Goal: Task Accomplishment & Management: Use online tool/utility

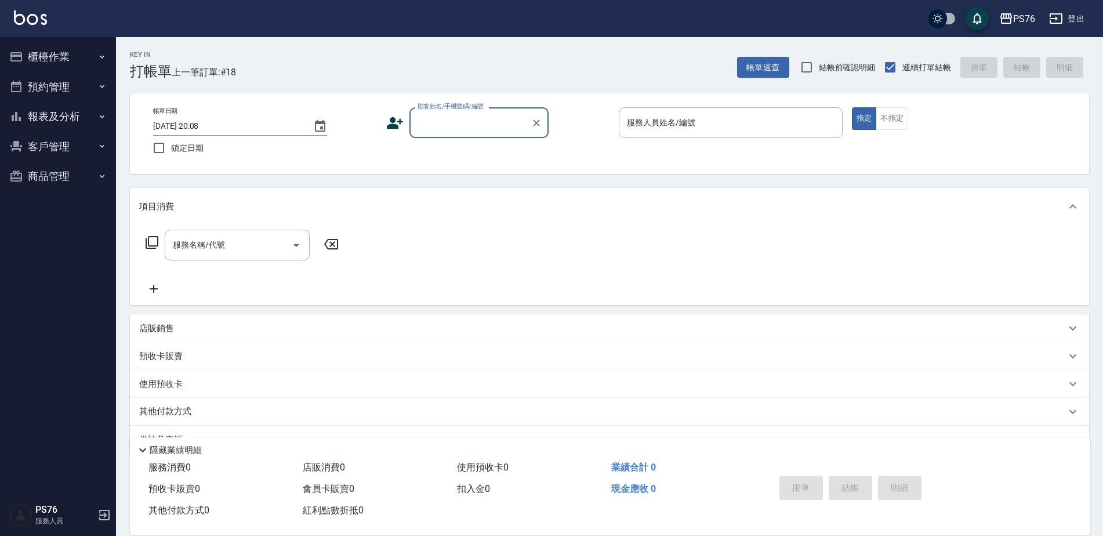
scroll to position [29, 0]
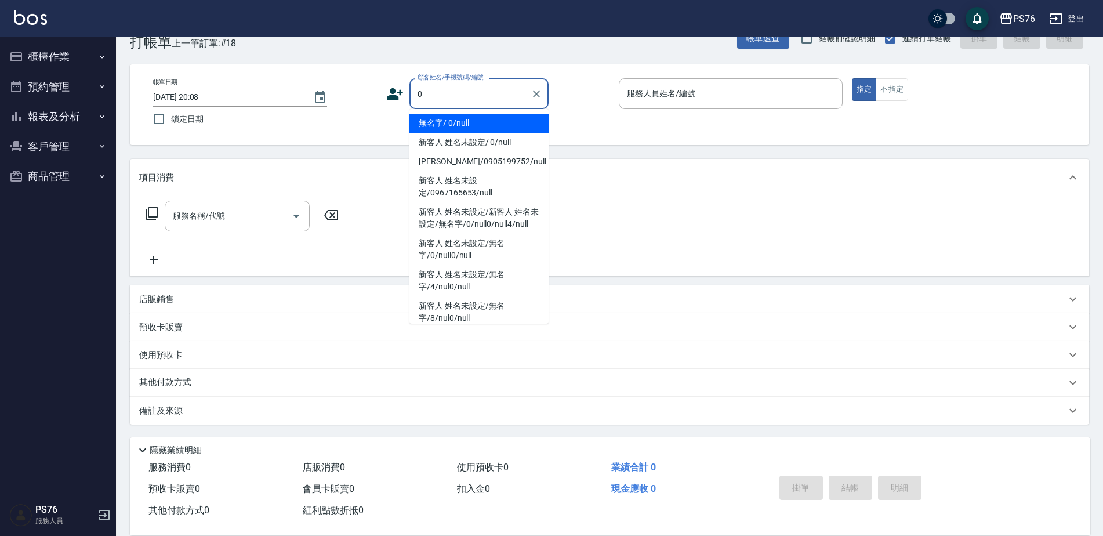
type input "無名字/ 0/null"
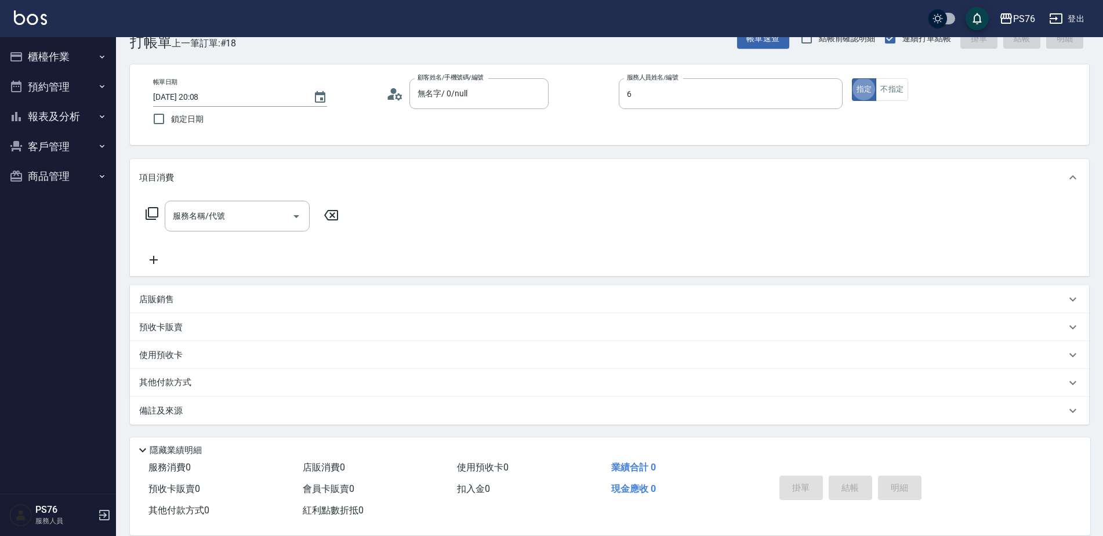
type input "洪彩娟-6"
type button "true"
type input "無名字/0/null"
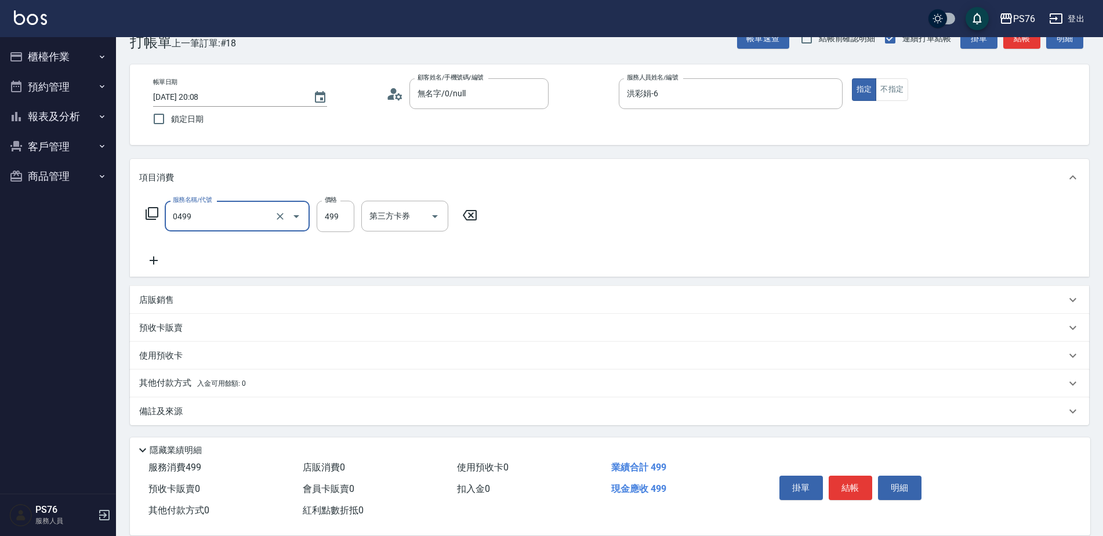
type input "伊黛莉499(0499)"
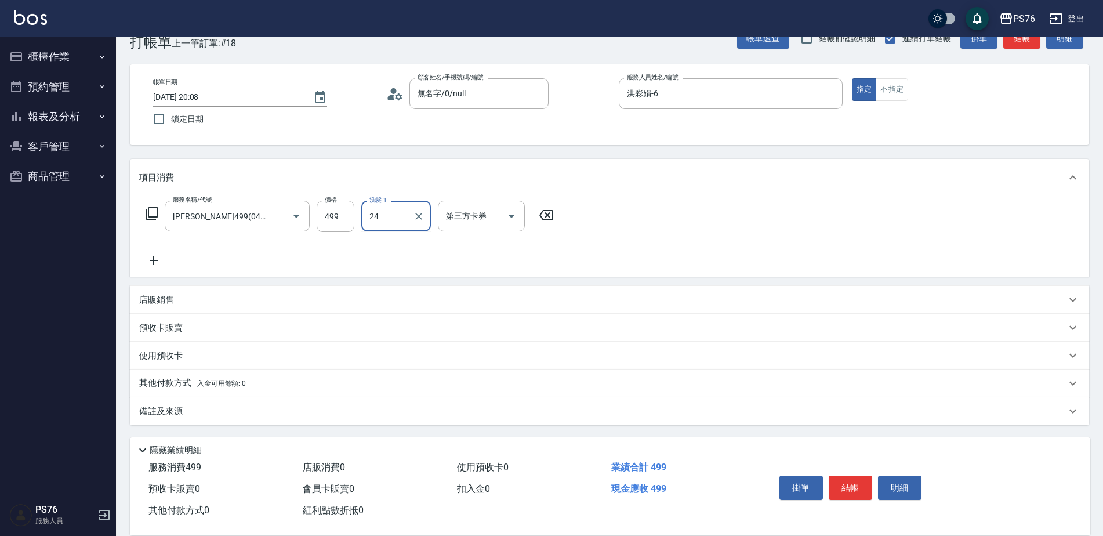
type input "游怡瑄-24"
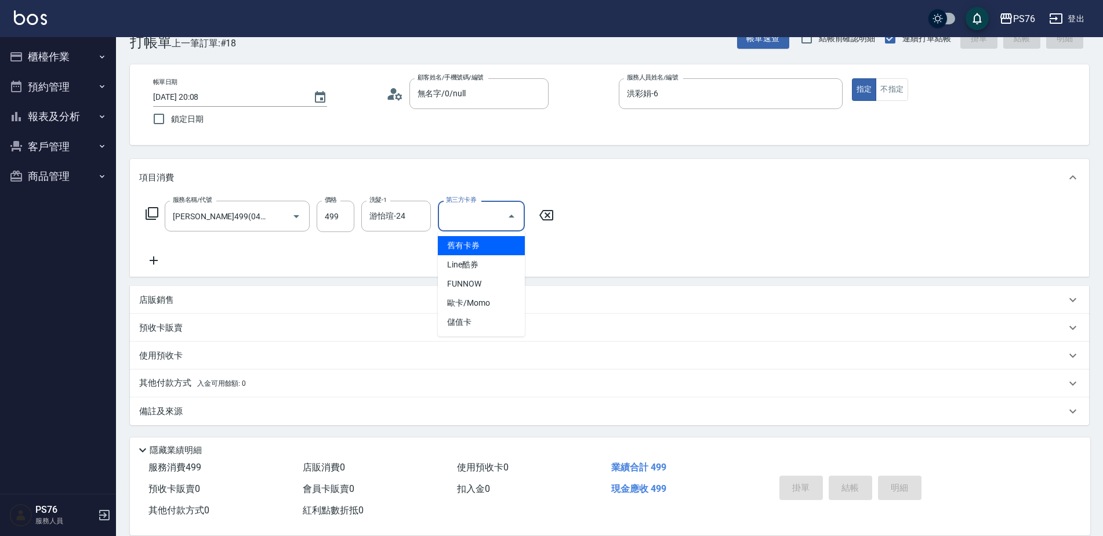
type input "2025/09/05 20:51"
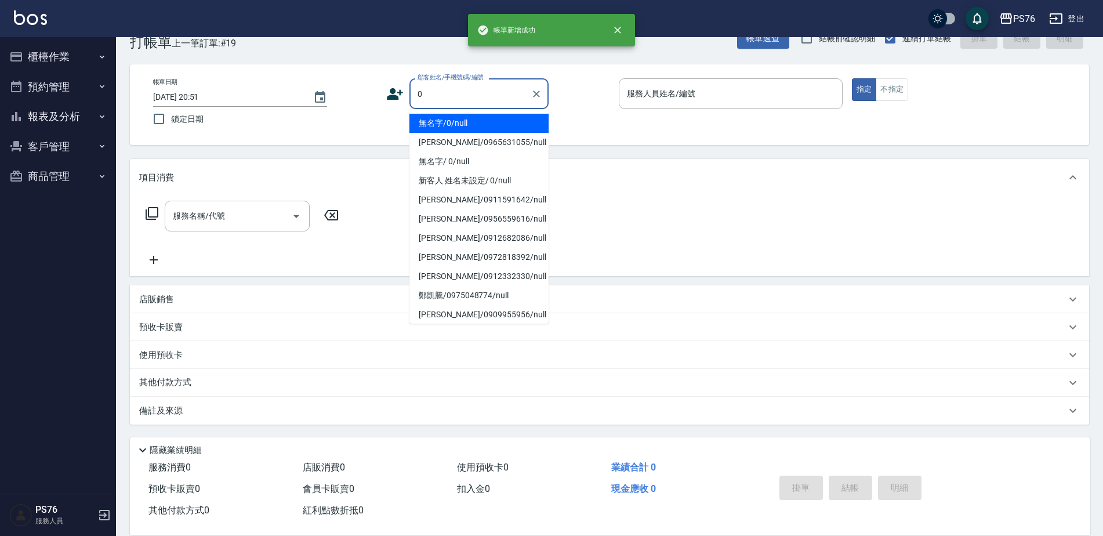
type input "無名字/0/null"
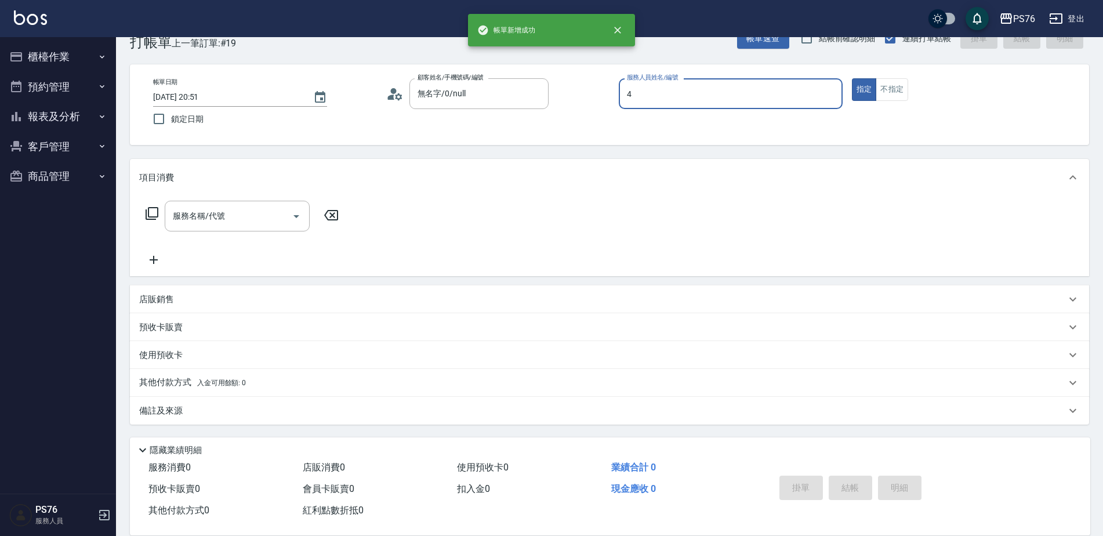
type input "蕭孟廷-4"
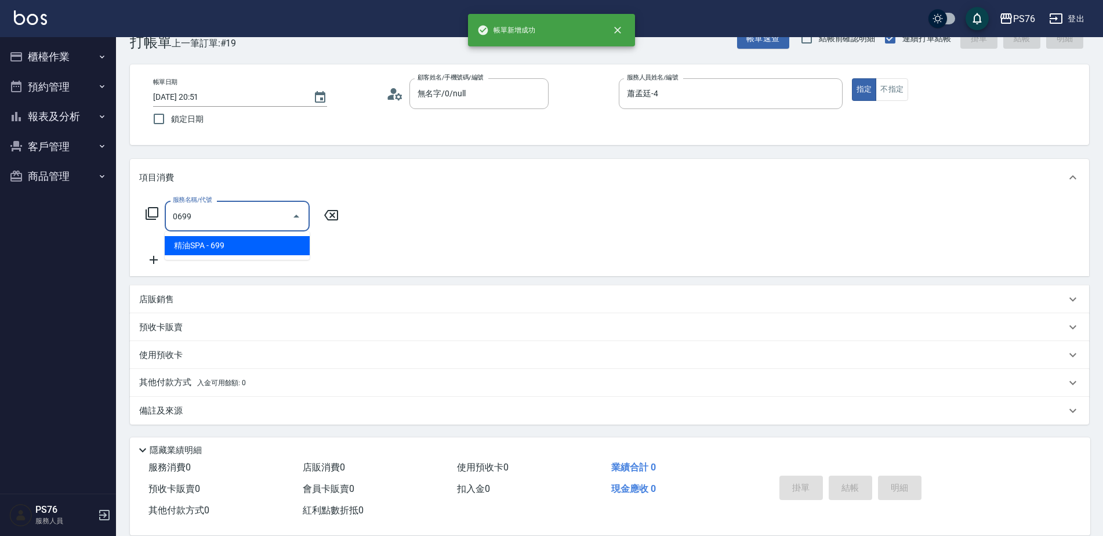
type input "精油SPA(0699)"
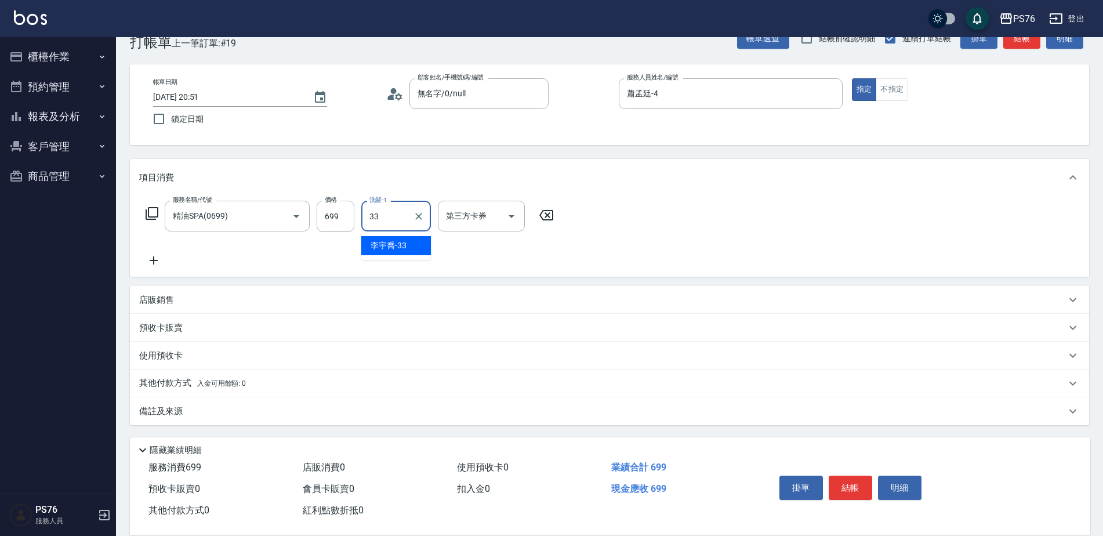
type input "李宇喬-33"
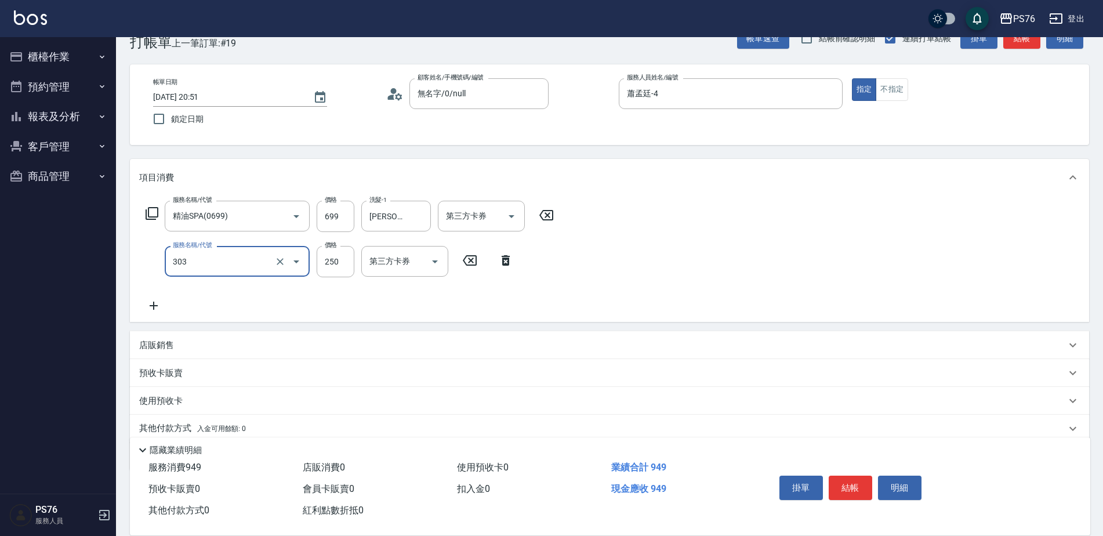
type input "剪髮(303)"
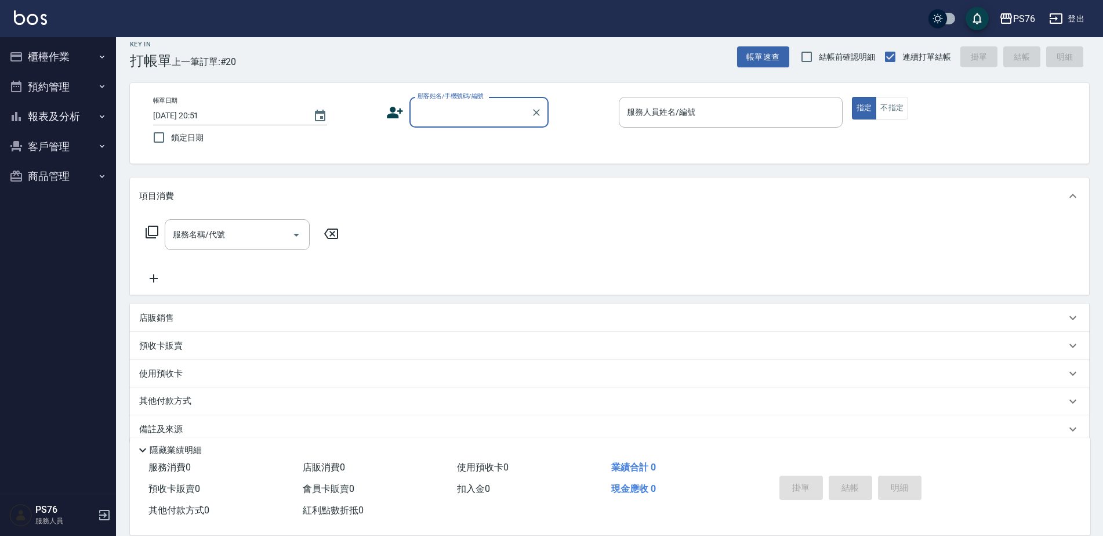
scroll to position [0, 0]
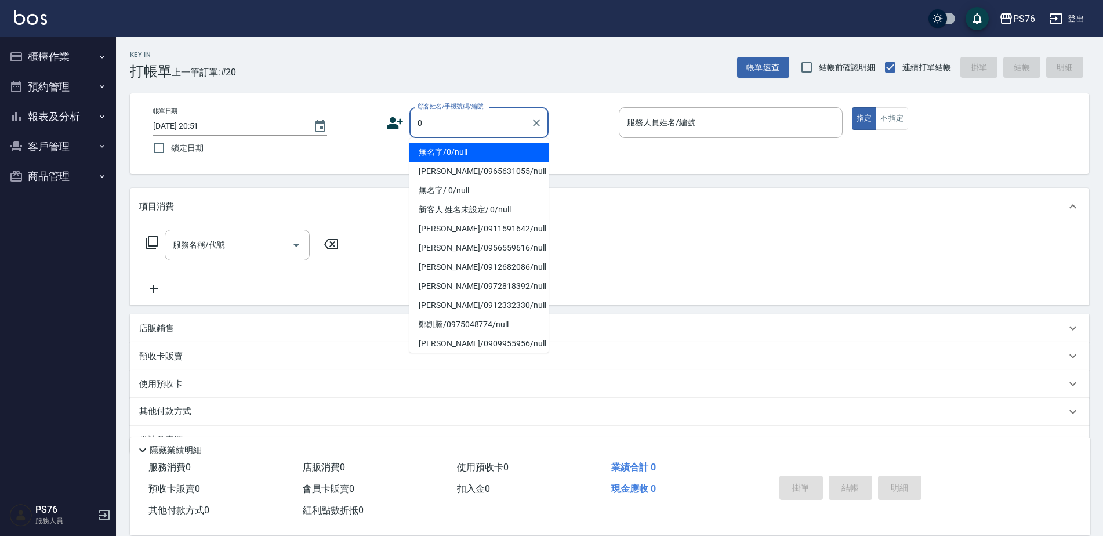
type input "無名字/0/null"
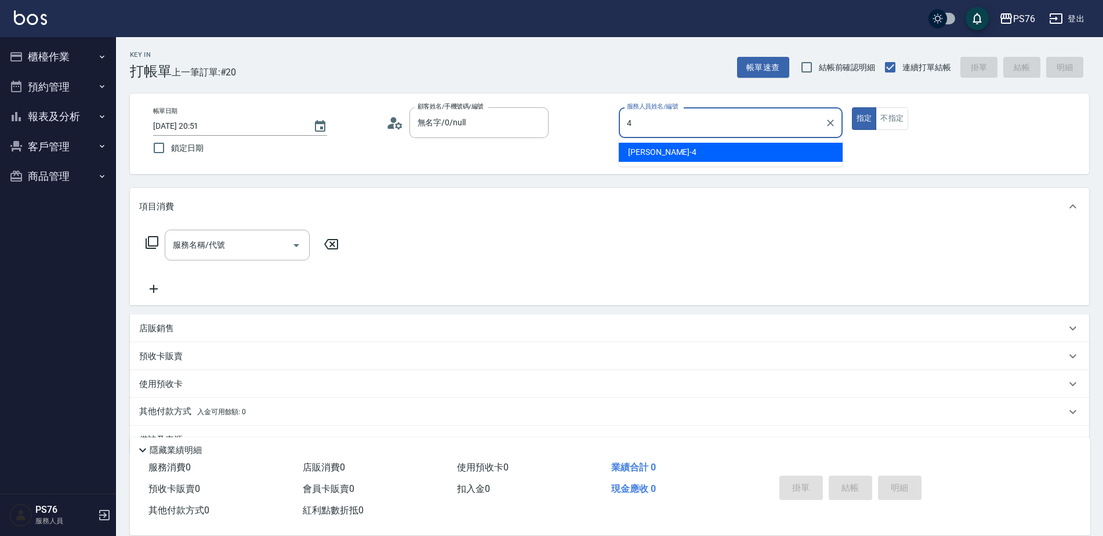
type input "蕭孟廷-4"
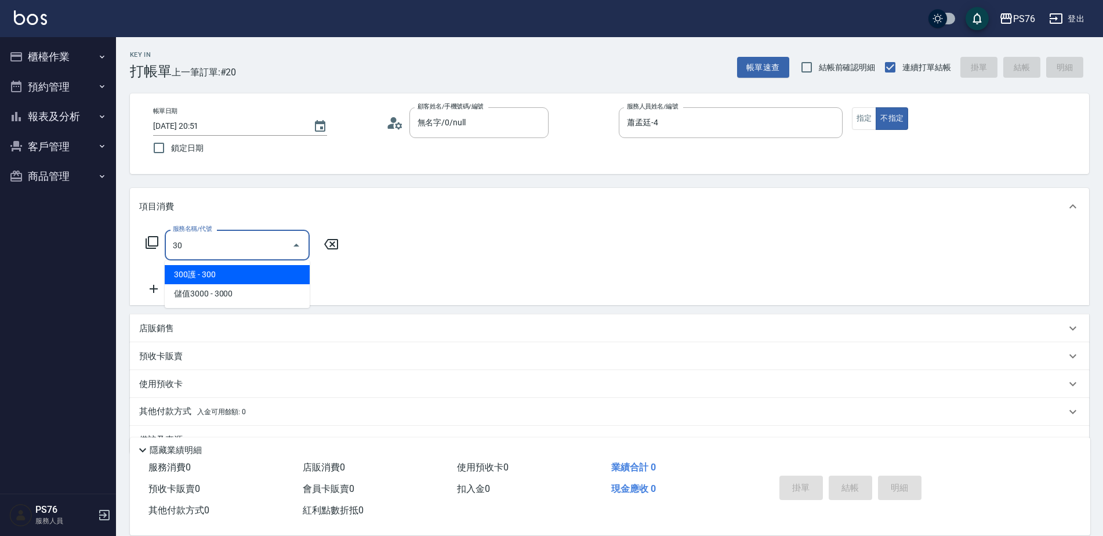
type input "3"
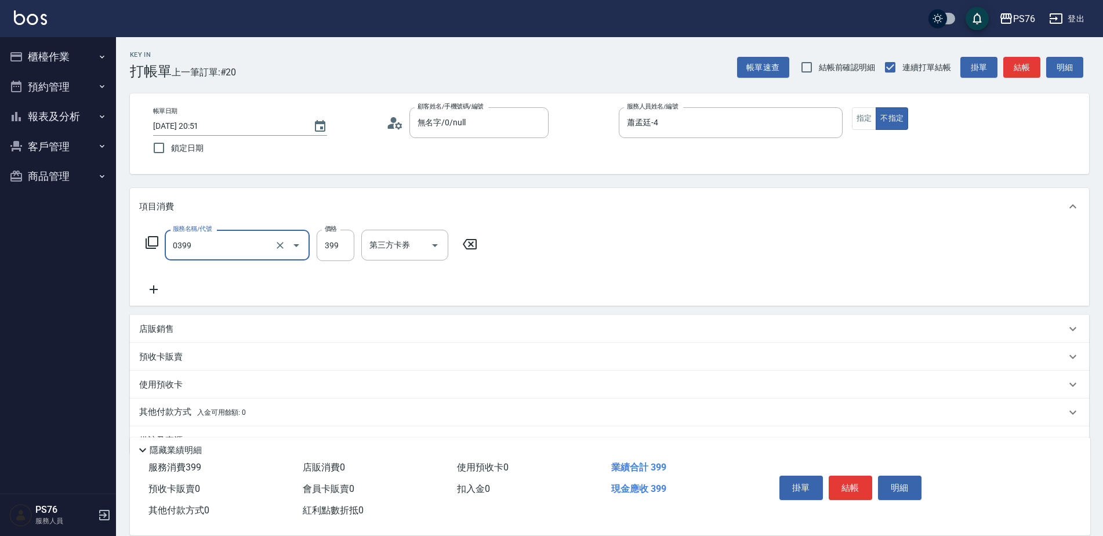
type input "海鹽399(0399)"
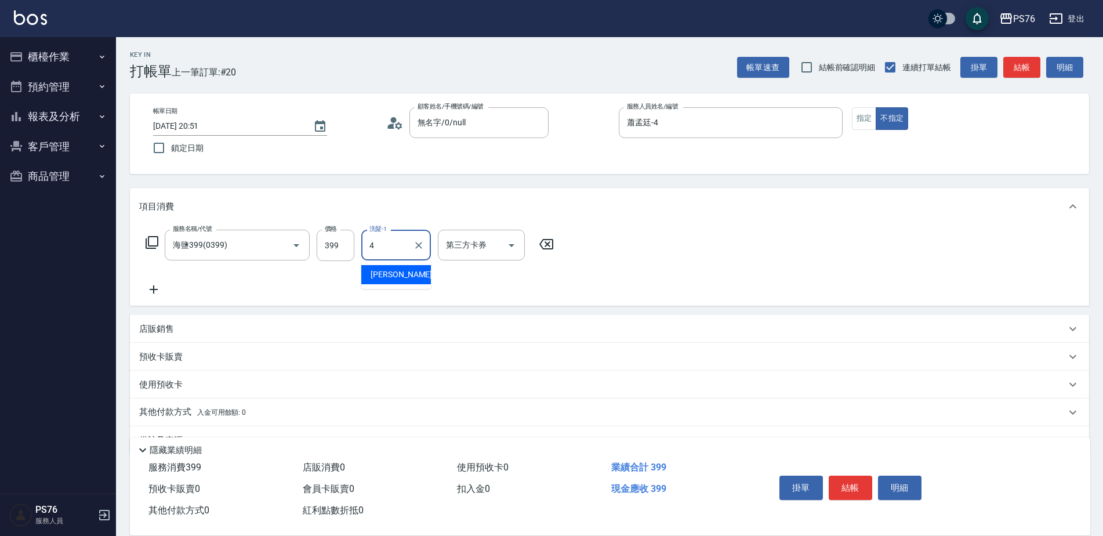
type input "蕭孟廷-4"
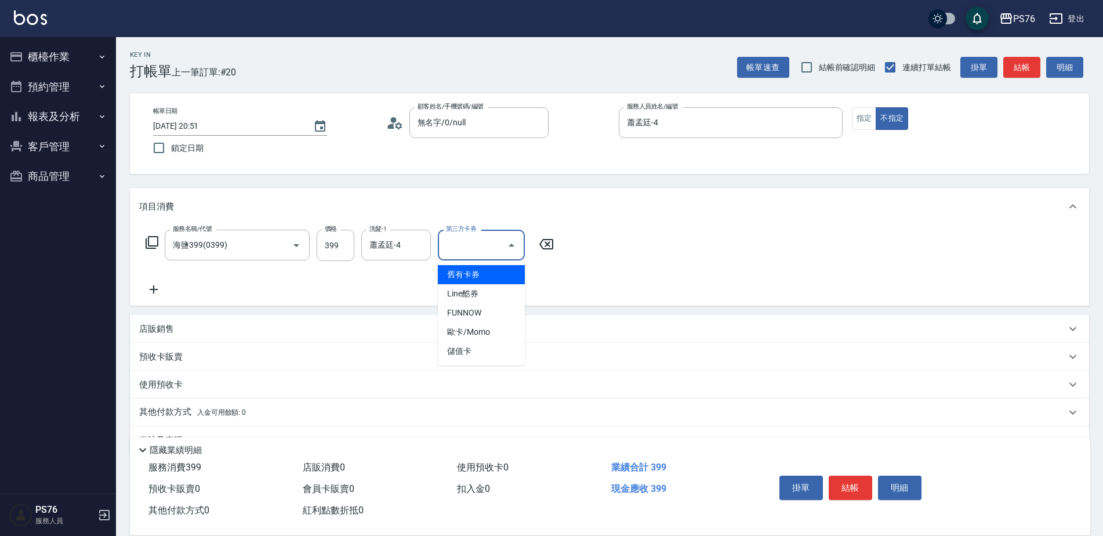
drag, startPoint x: 164, startPoint y: 280, endPoint x: 154, endPoint y: 285, distance: 11.7
click at [164, 280] on div "服務名稱/代號 海鹽399(0399) 服務名稱/代號 價格 399 價格 洗髮-1 蕭孟廷-4 洗髮-1 第三方卡券 第三方卡券" at bounding box center [350, 263] width 422 height 67
click at [155, 286] on icon at bounding box center [153, 289] width 29 height 14
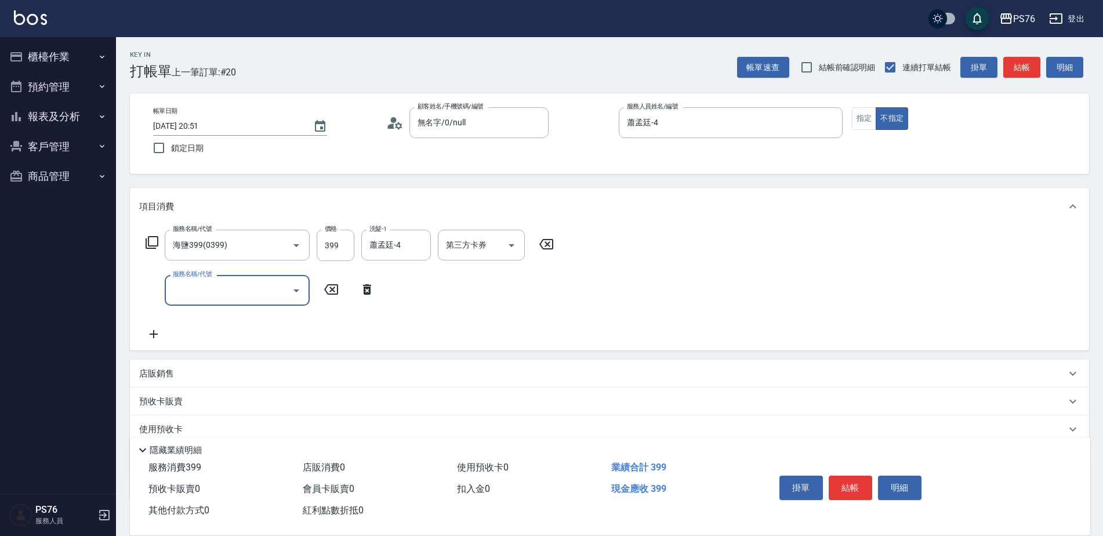
drag, startPoint x: 155, startPoint y: 286, endPoint x: 222, endPoint y: 295, distance: 67.8
click at [224, 291] on input "服務名稱/代號" at bounding box center [228, 290] width 117 height 20
type input "剪髮(304)"
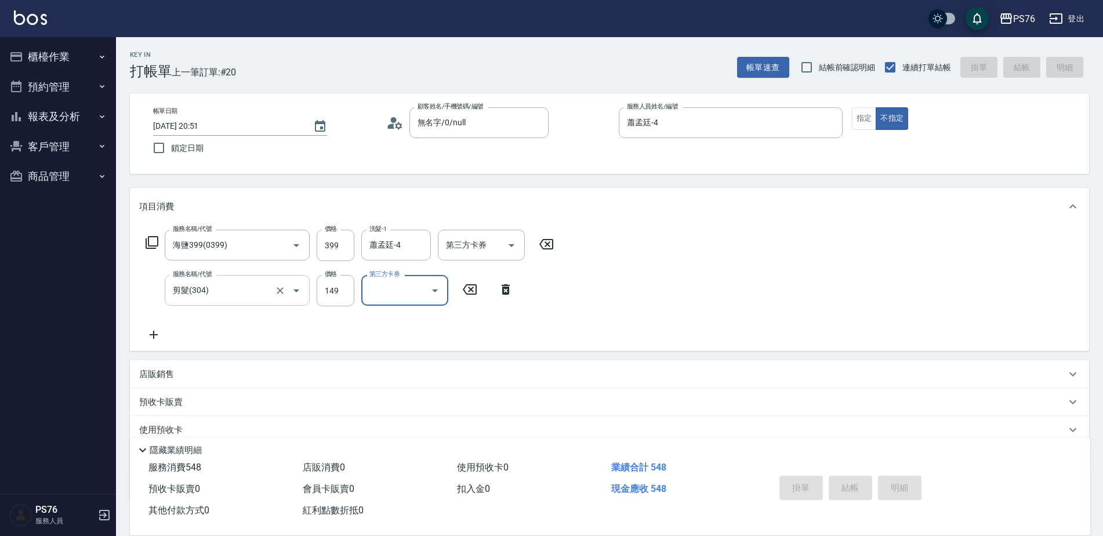
type input "2025/09/05 20:55"
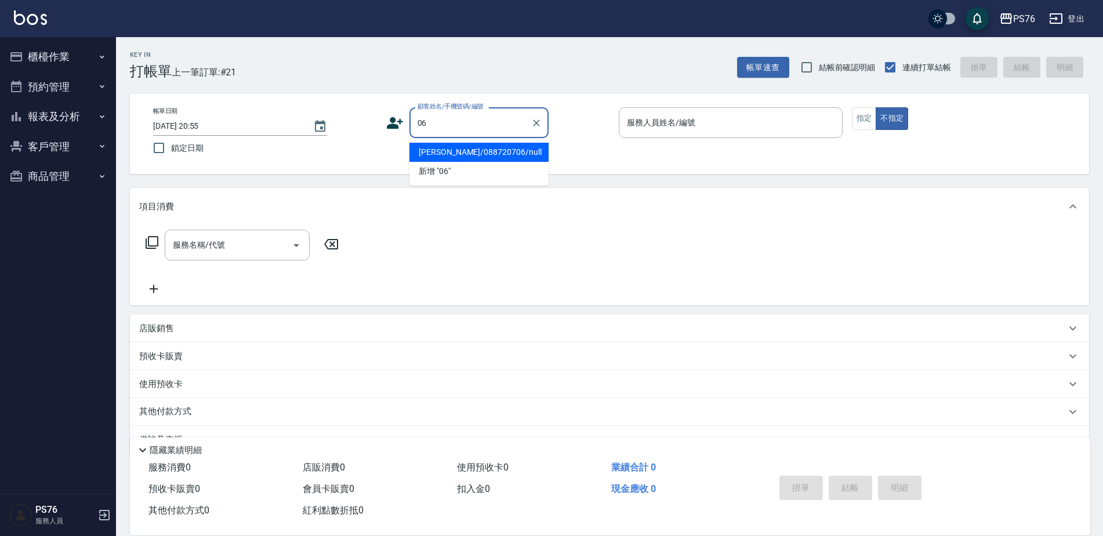
type input "0"
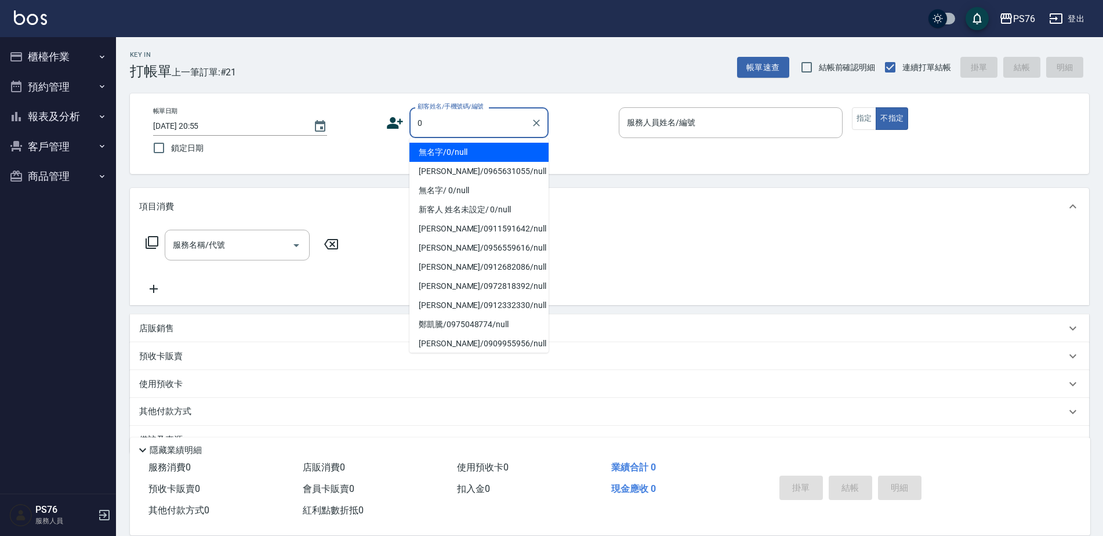
type input "無名字/0/null"
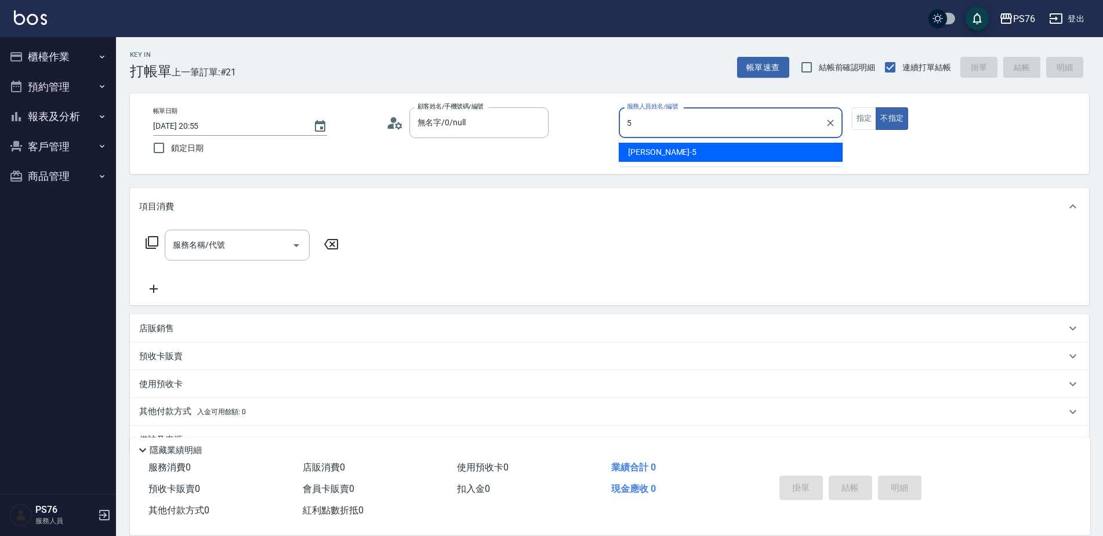
type input "呂佳穎-5"
type button "false"
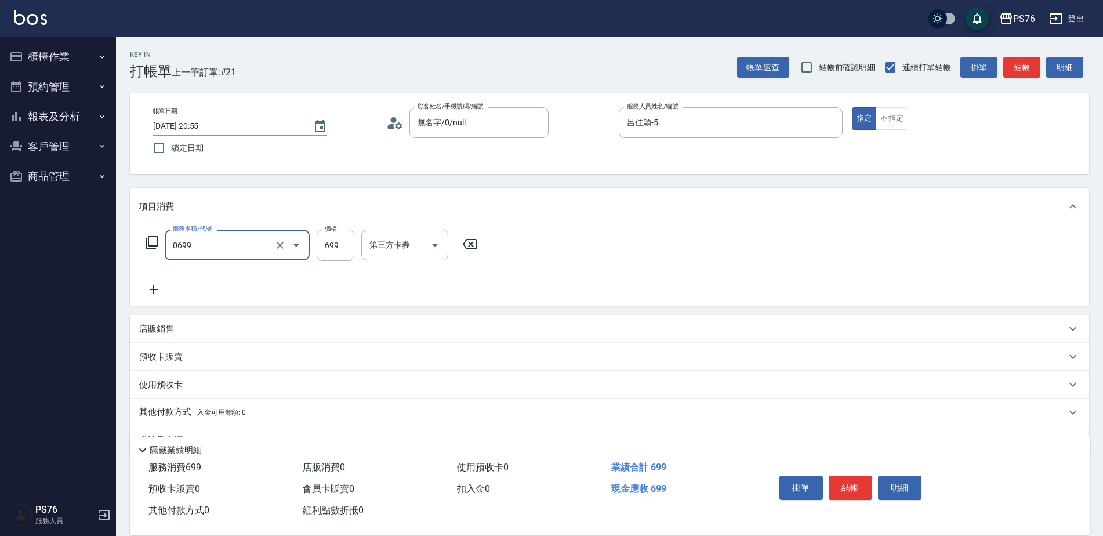
type input "精油SPA(0699)"
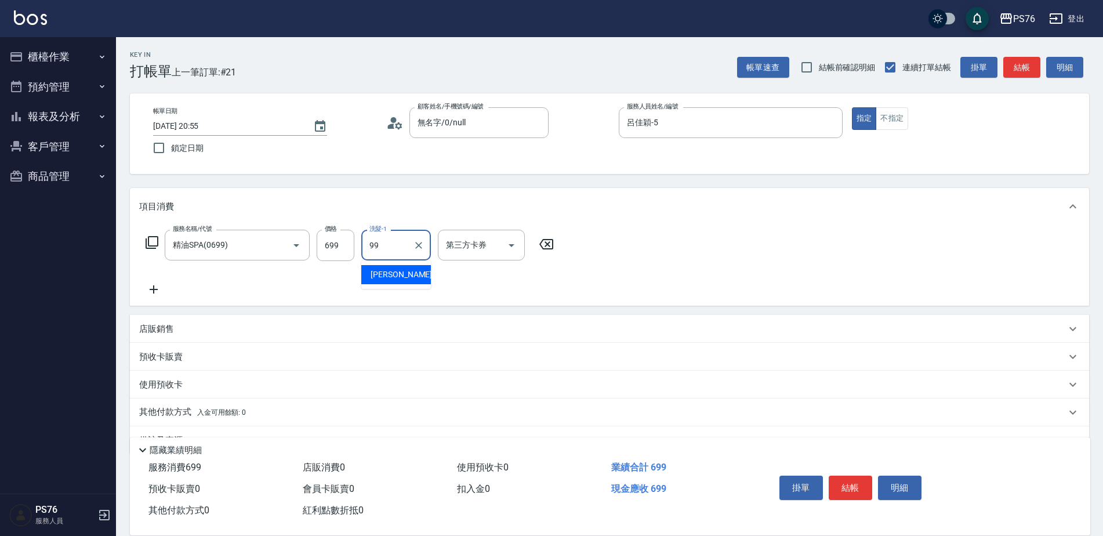
type input "詹明達-99"
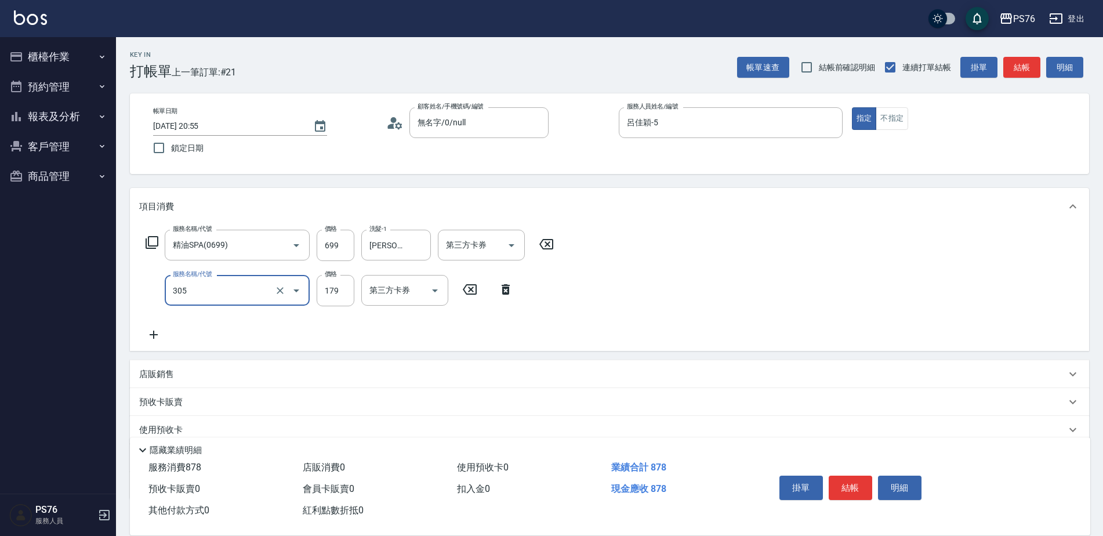
type input "剪髮(305)"
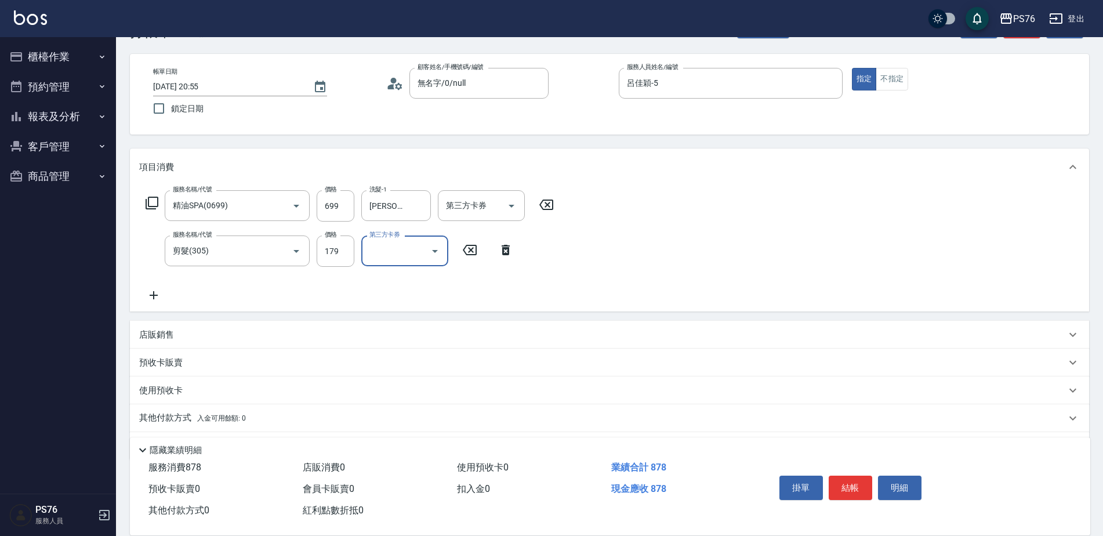
scroll to position [58, 0]
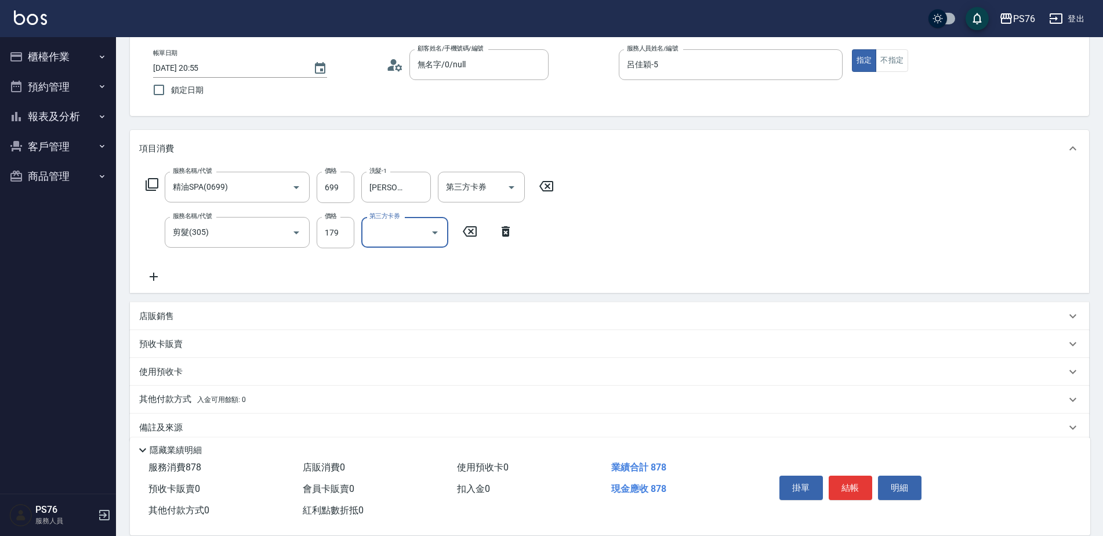
click at [342, 316] on div "店販銷售" at bounding box center [602, 316] width 927 height 12
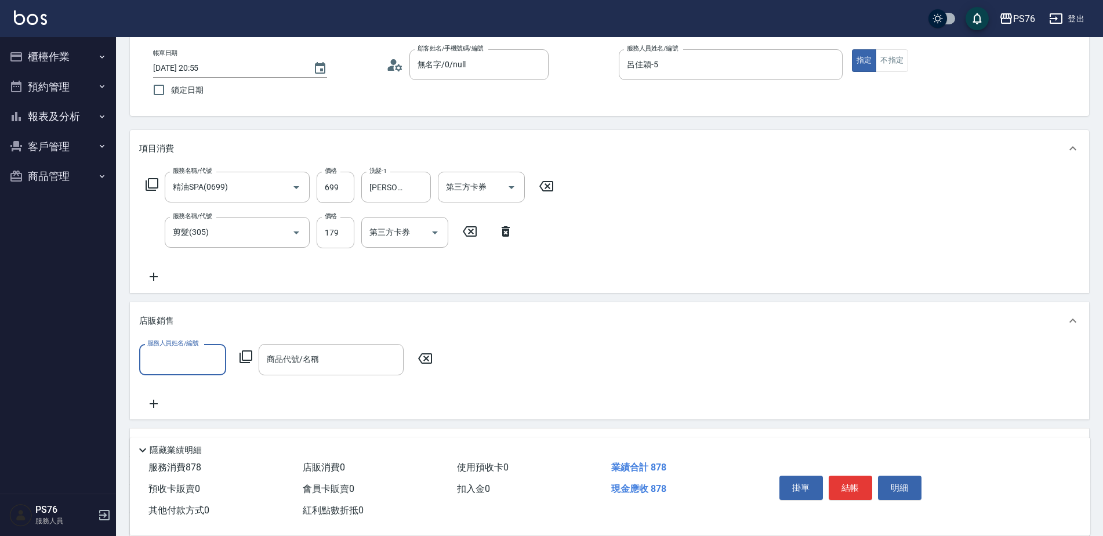
scroll to position [0, 0]
type input "呂佳穎-5"
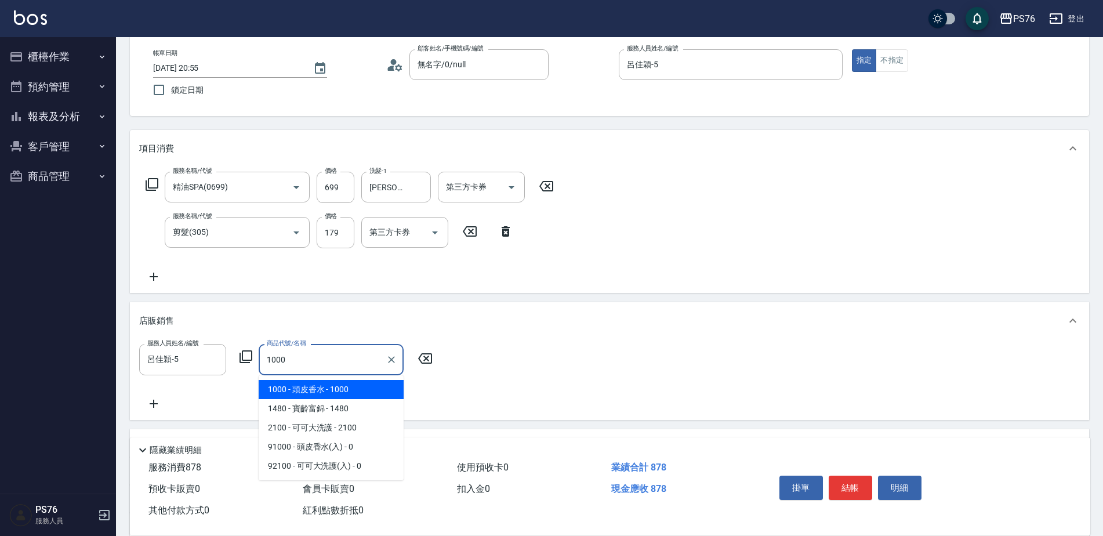
type input "頭皮香水"
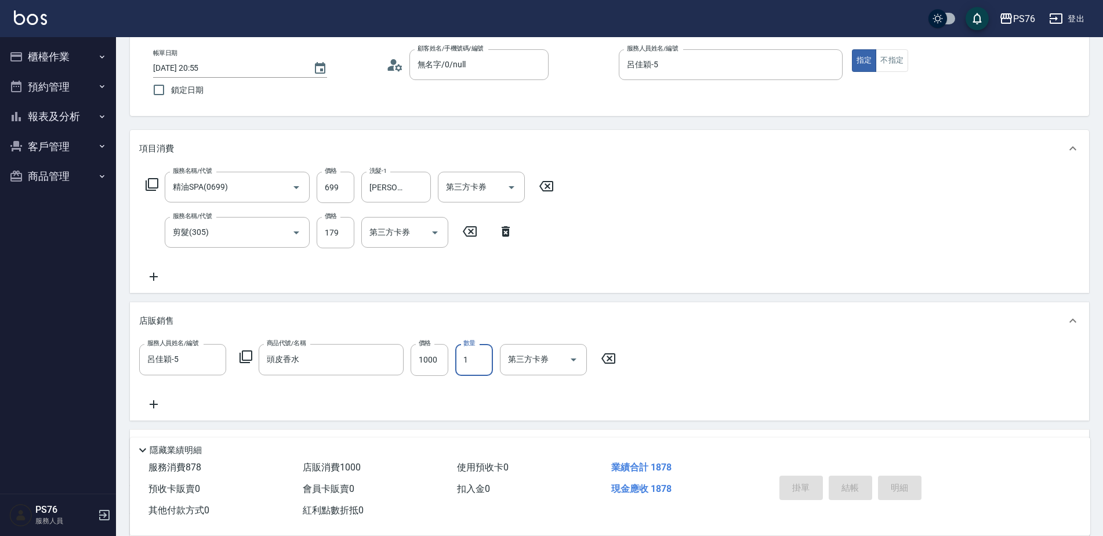
type input "2025/09/05 20:57"
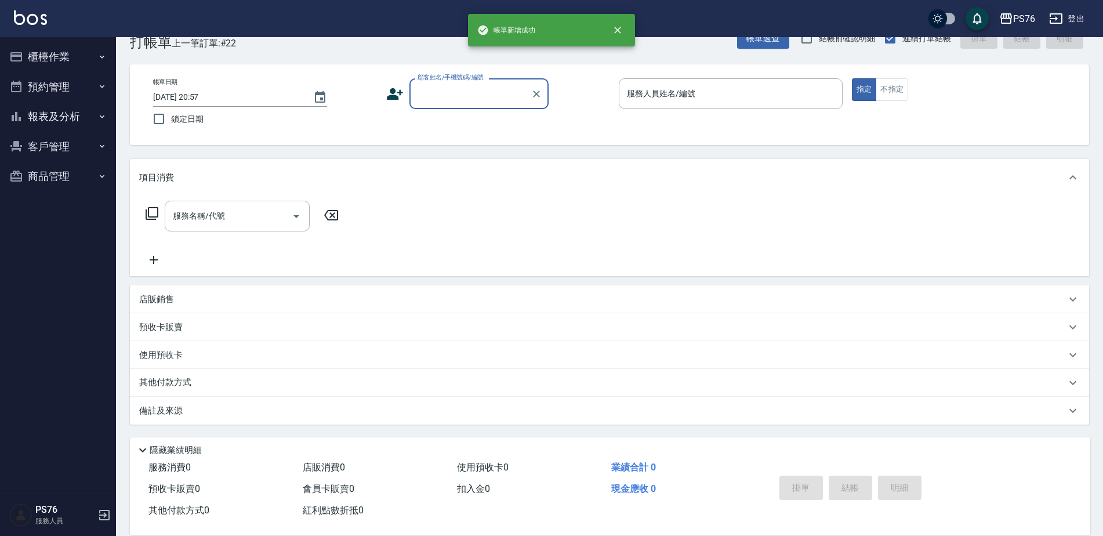
scroll to position [29, 0]
click at [82, 53] on button "櫃檯作業" at bounding box center [58, 57] width 107 height 30
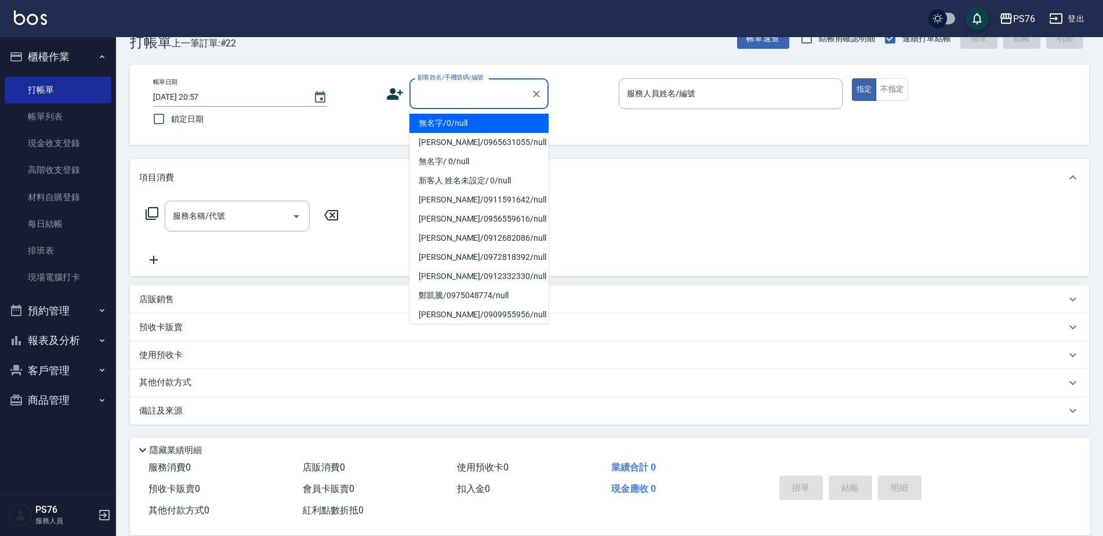
click at [444, 95] on input "顧客姓名/手機號碼/編號" at bounding box center [470, 94] width 111 height 20
click at [441, 92] on input "顧客姓名/手機號碼/編號" at bounding box center [470, 94] width 111 height 20
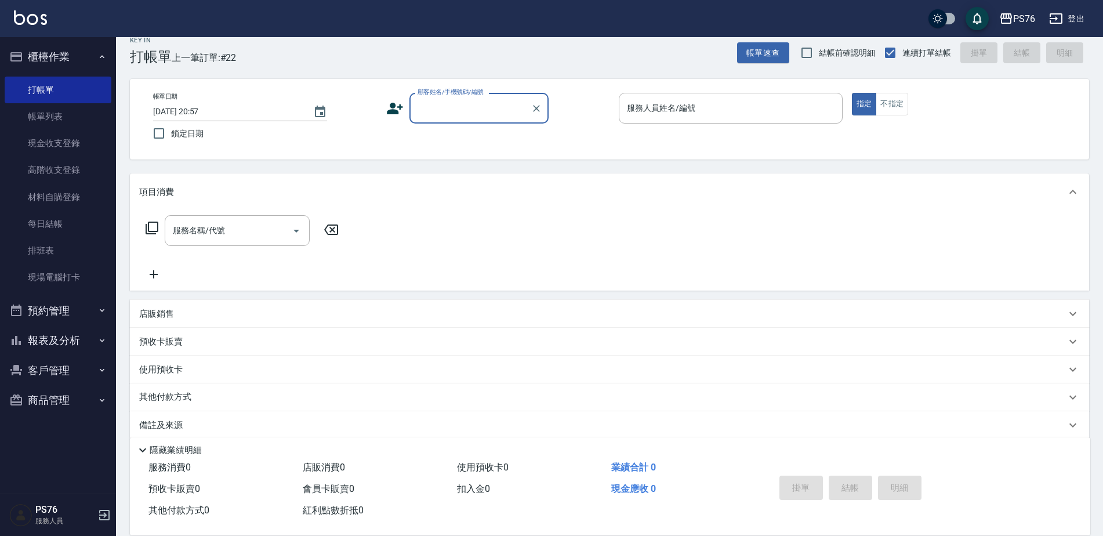
scroll to position [0, 0]
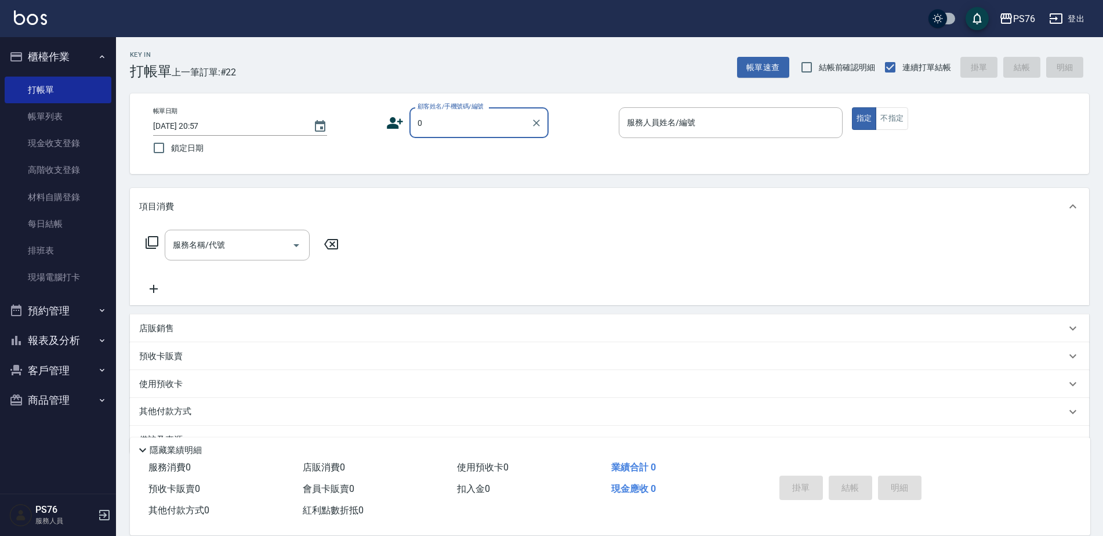
type input "無名字/0/null"
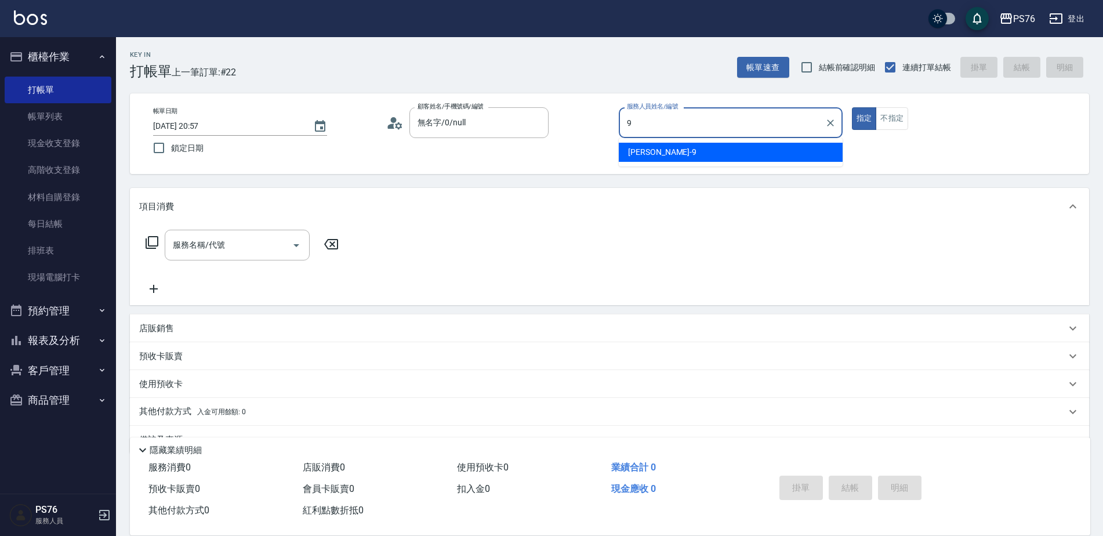
type input "劉憶彤-9"
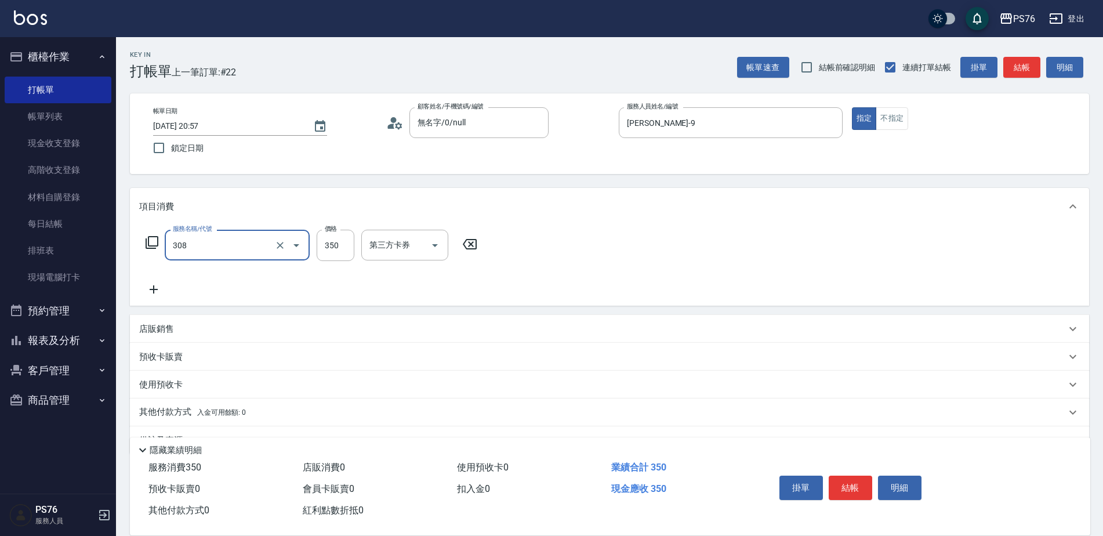
type input "洗+剪(308)"
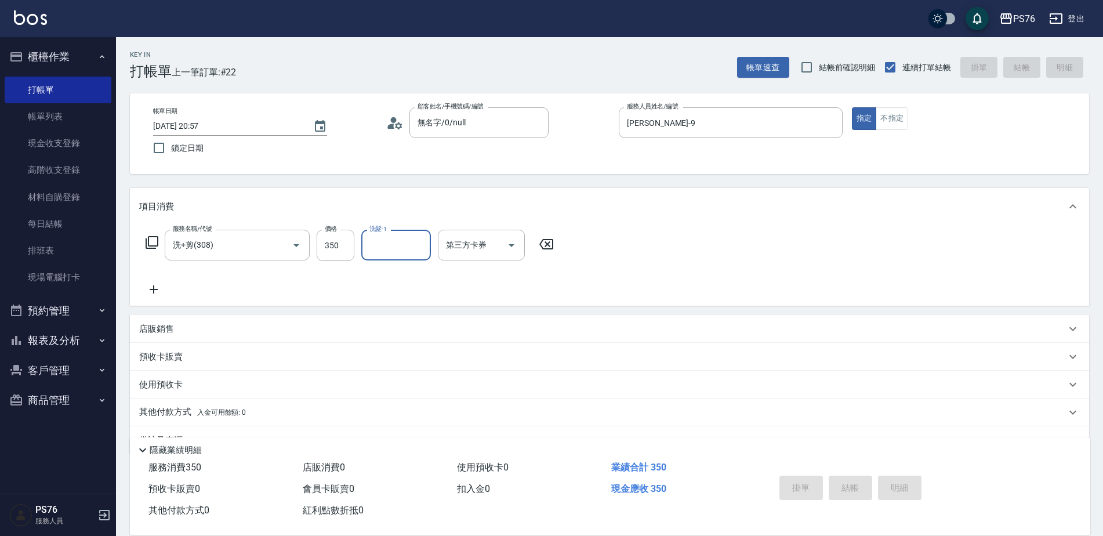
type input "2025/09/05 21:06"
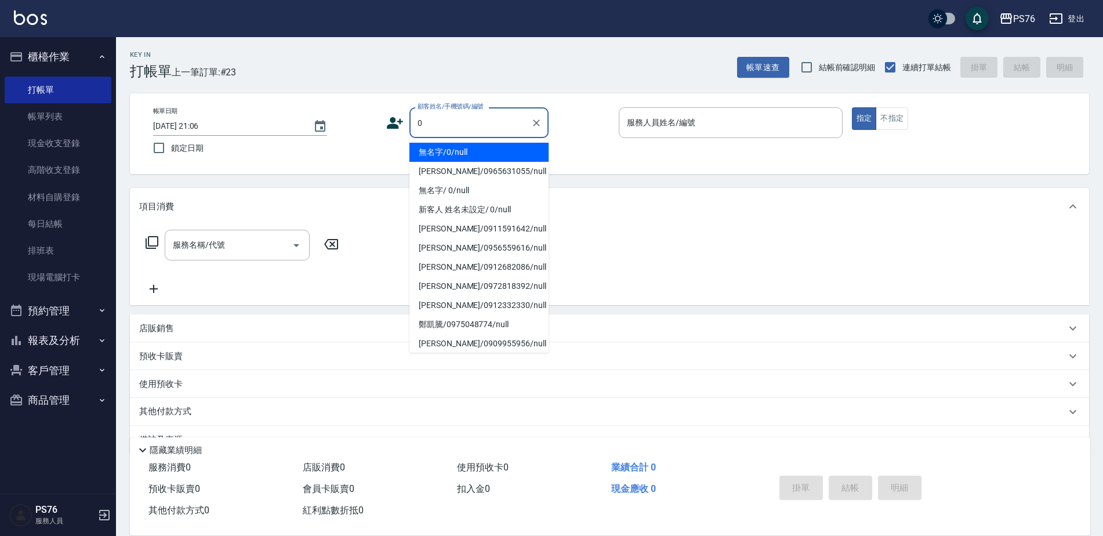
type input "無名字/0/null"
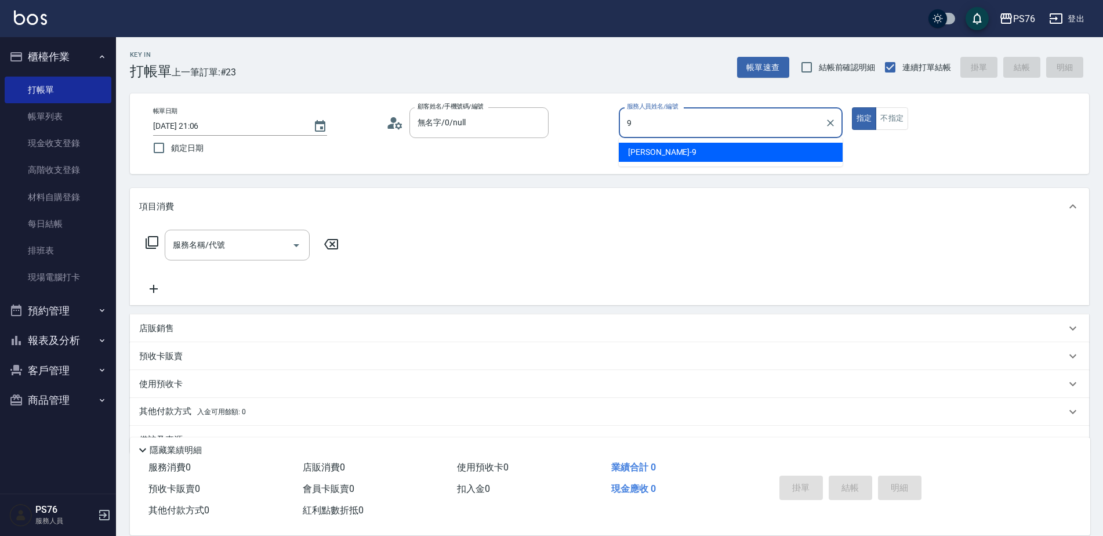
type input "劉憶彤-9"
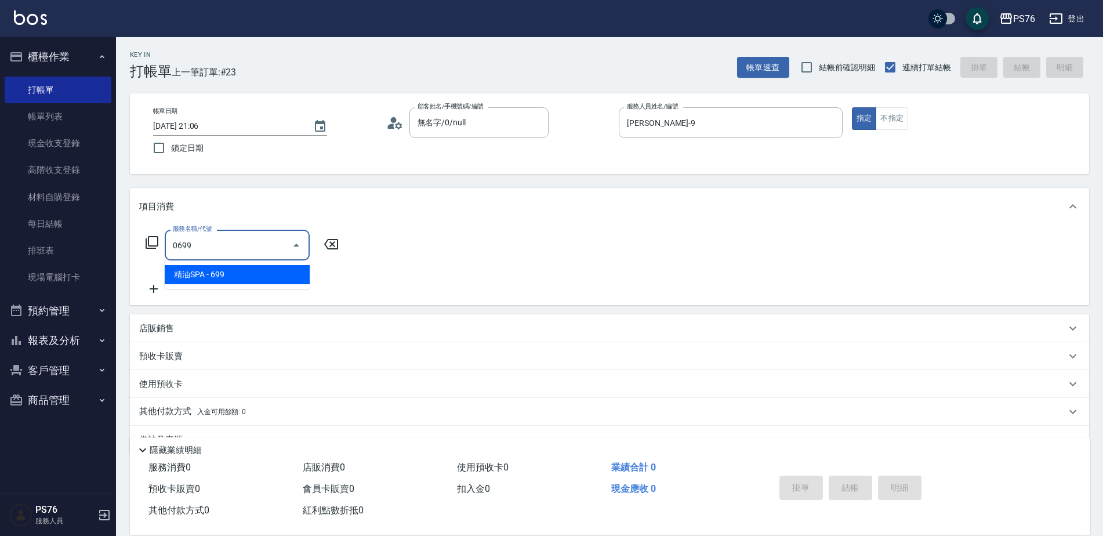
type input "精油SPA(0699)"
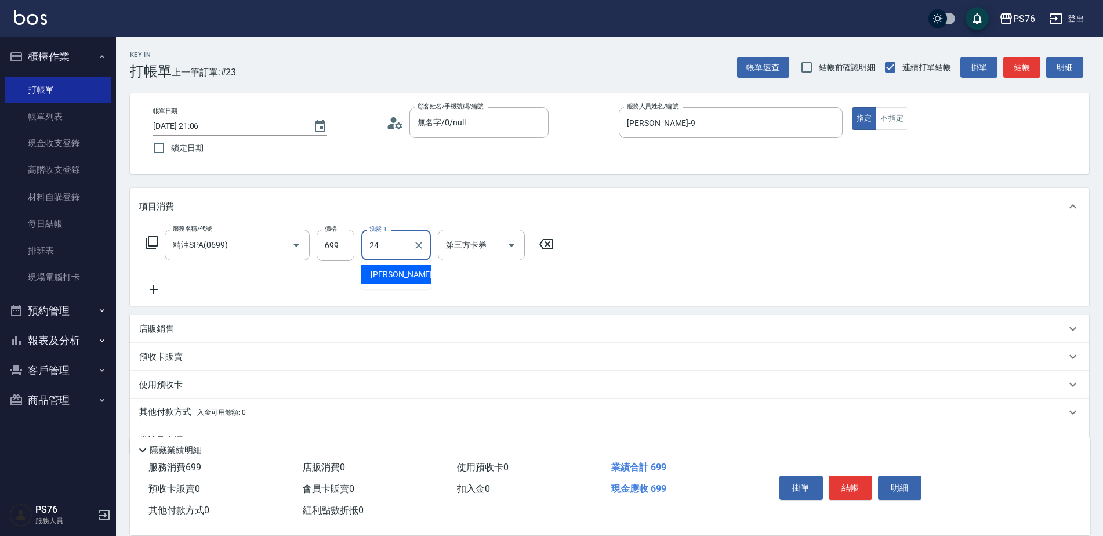
type input "游怡瑄-24"
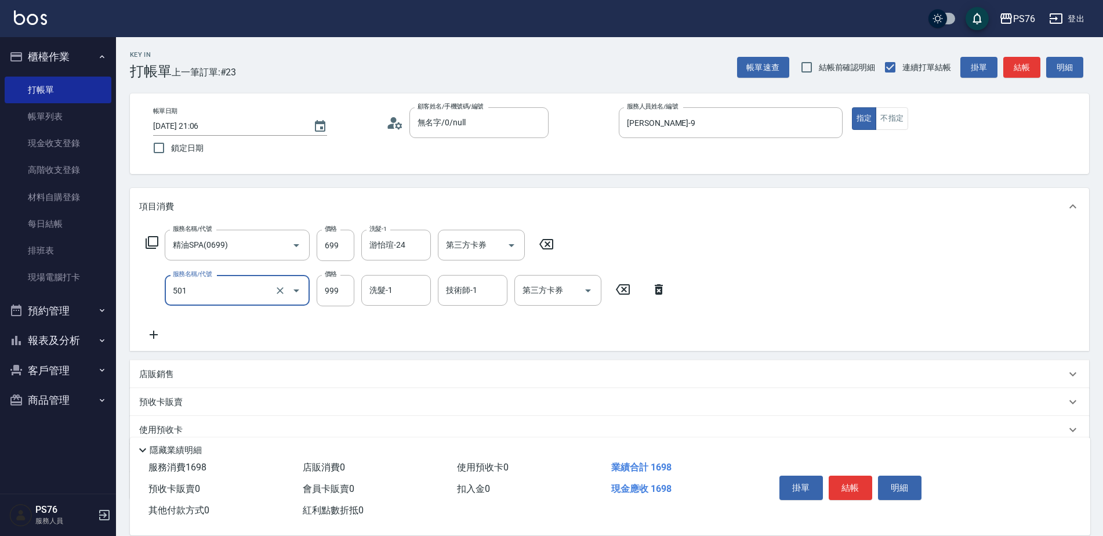
type input "染髮(501)"
type input "1600"
type input "游怡瑄-24"
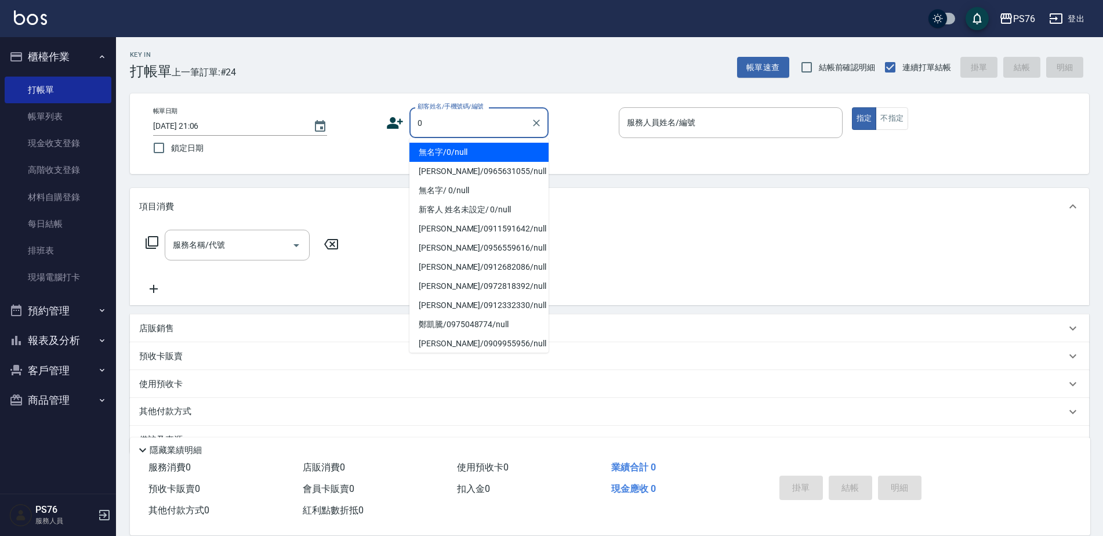
type input "無名字/0/null"
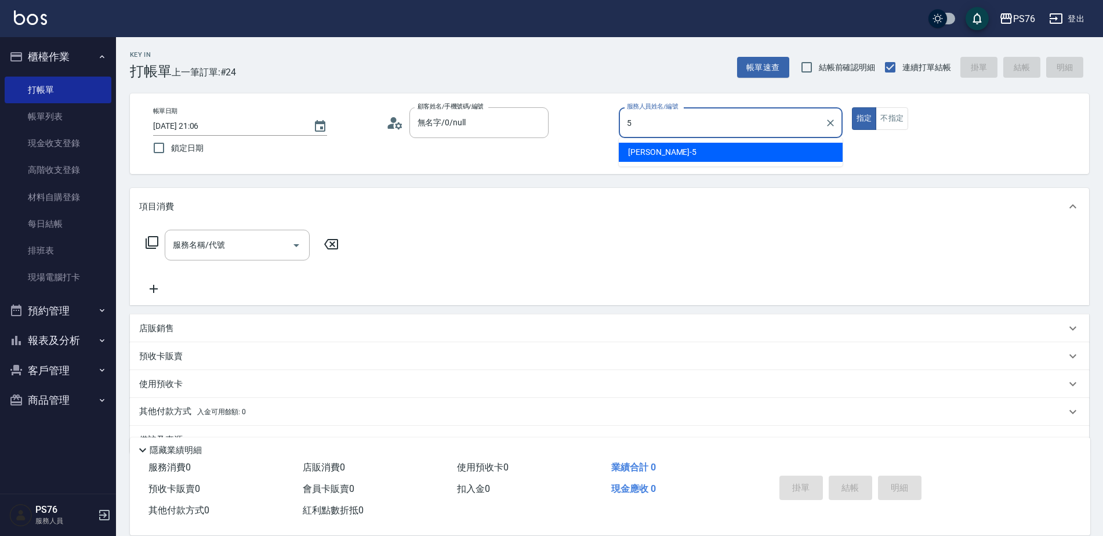
type input "呂佳穎-5"
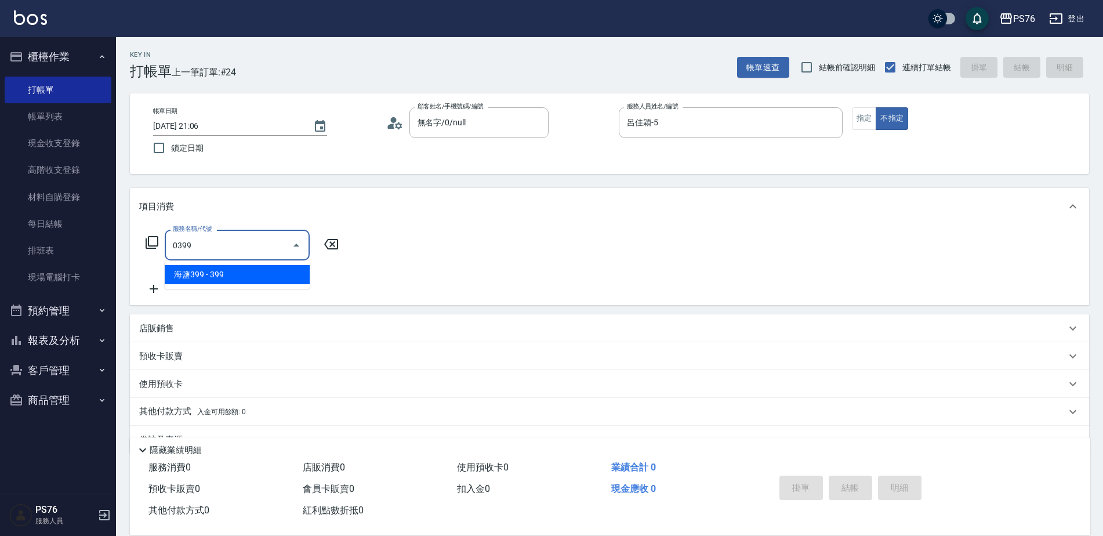
type input "海鹽399(0399)"
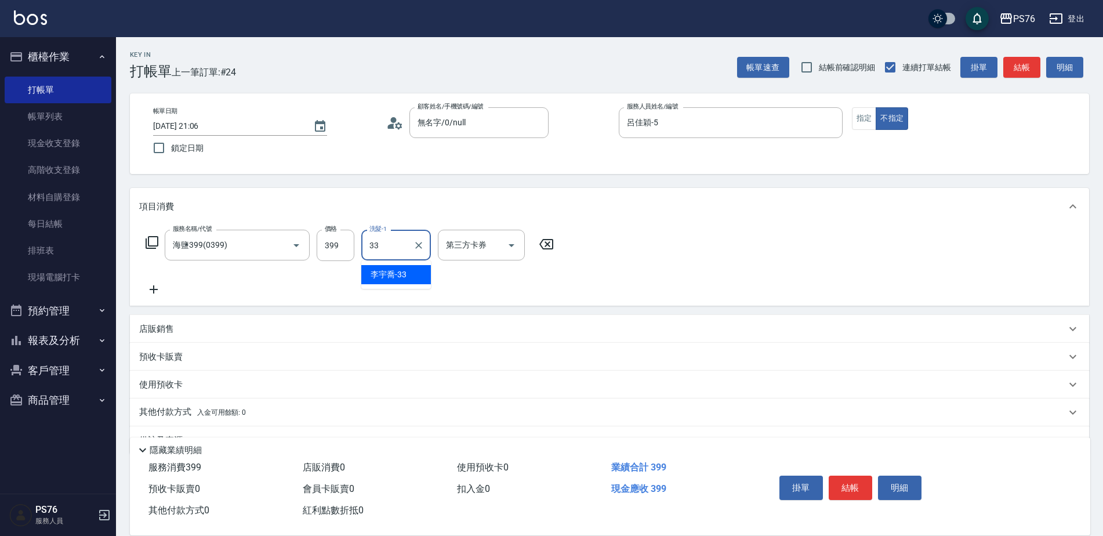
type input "李宇喬-33"
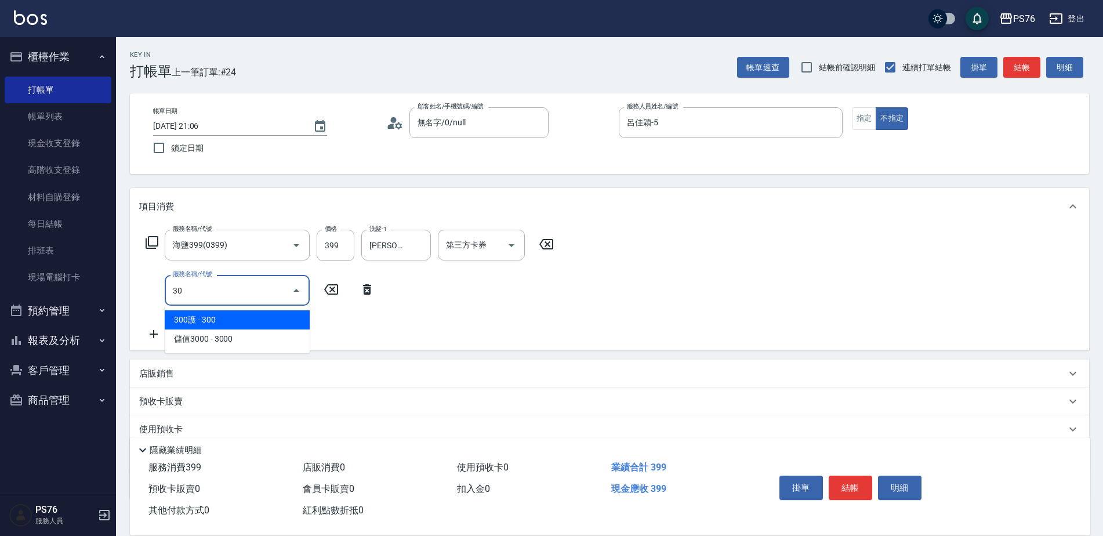
type input "304"
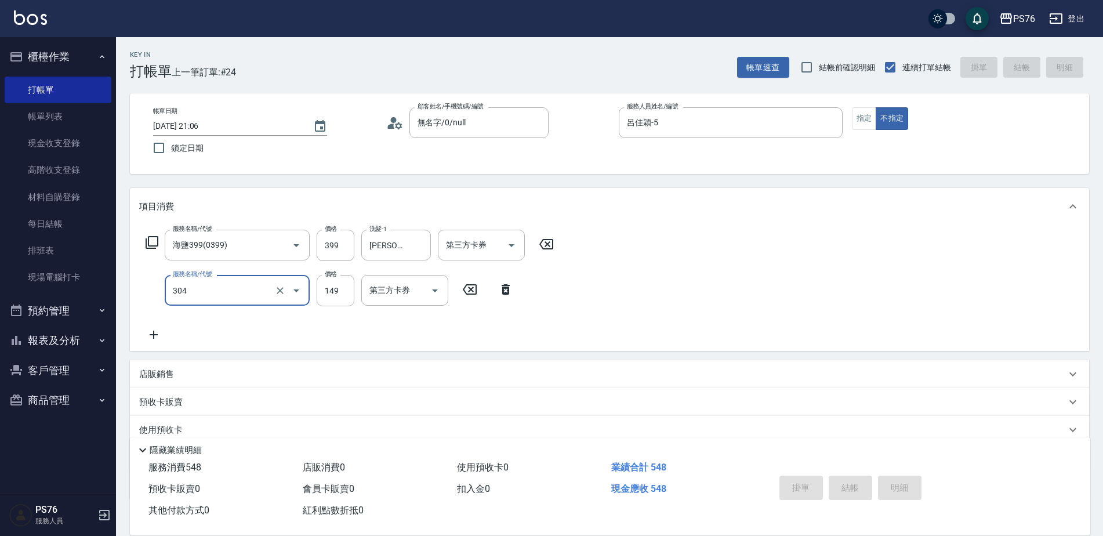
type input "2025/09/05 21:07"
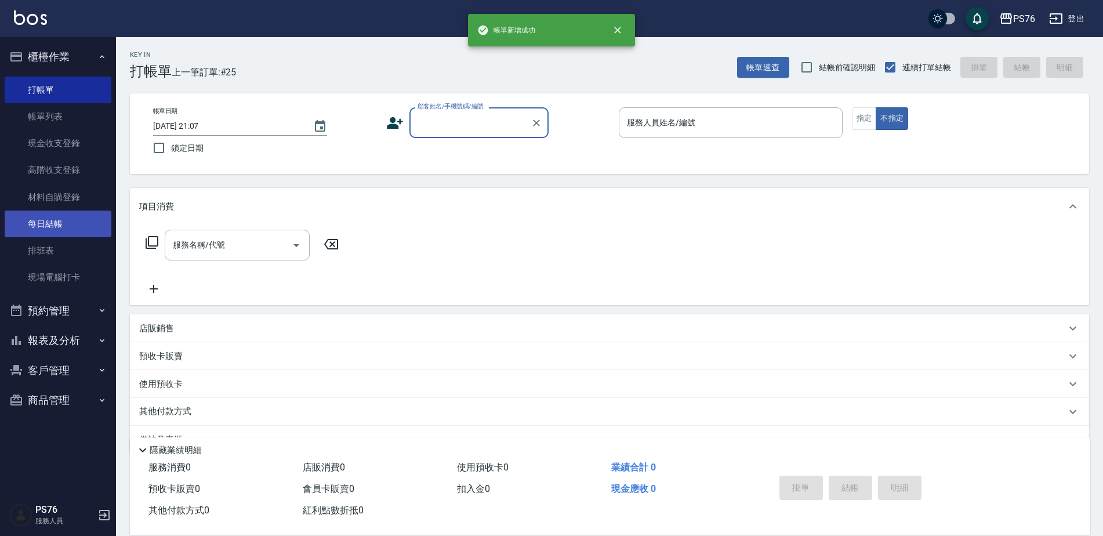
click at [60, 217] on link "每日結帳" at bounding box center [58, 224] width 107 height 27
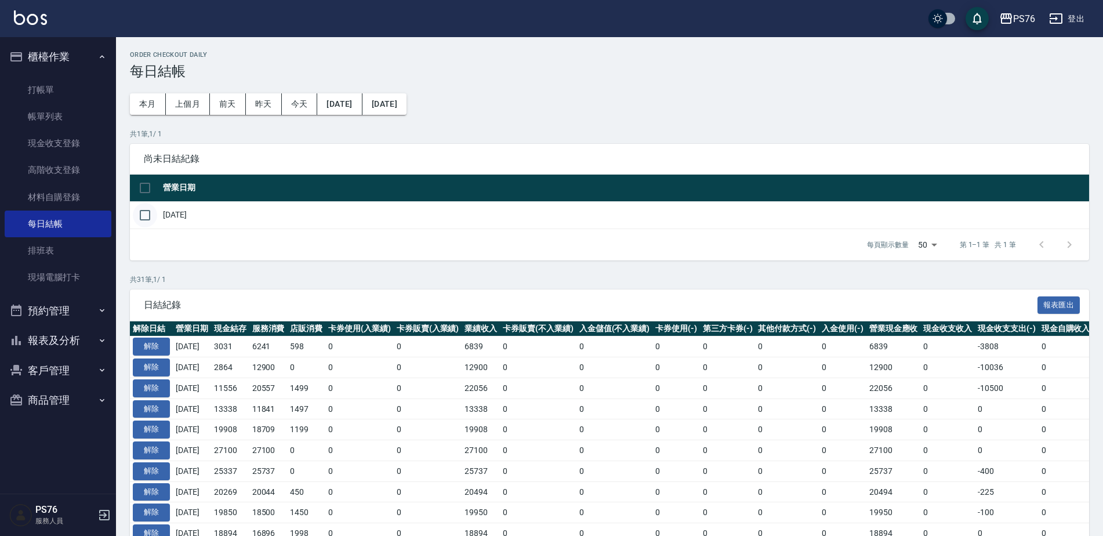
click at [146, 215] on input "checkbox" at bounding box center [145, 215] width 24 height 24
checkbox input "true"
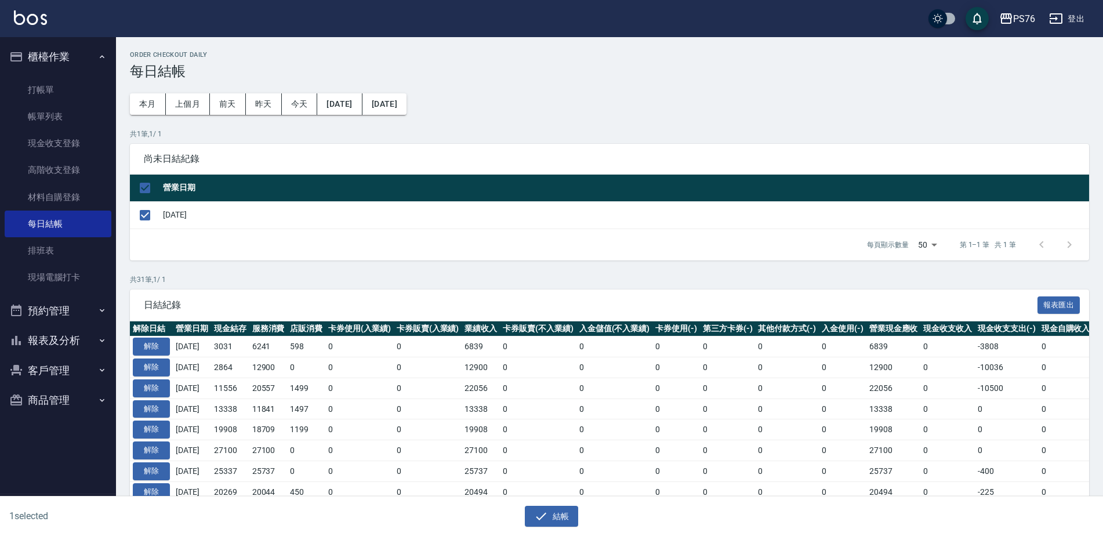
click at [546, 509] on icon "button" at bounding box center [541, 516] width 14 height 14
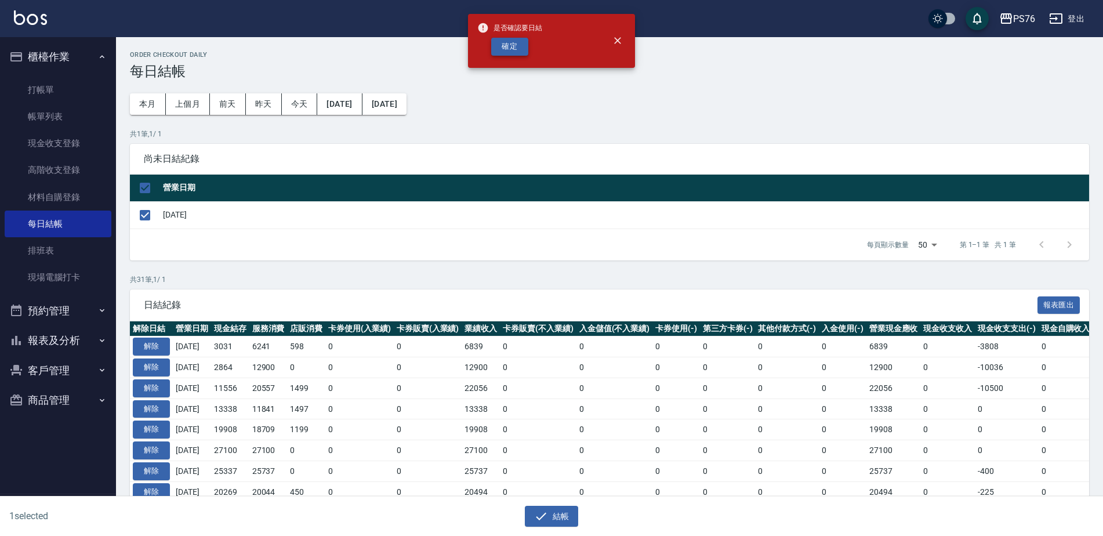
click at [520, 45] on button "確定" at bounding box center [509, 47] width 37 height 18
checkbox input "false"
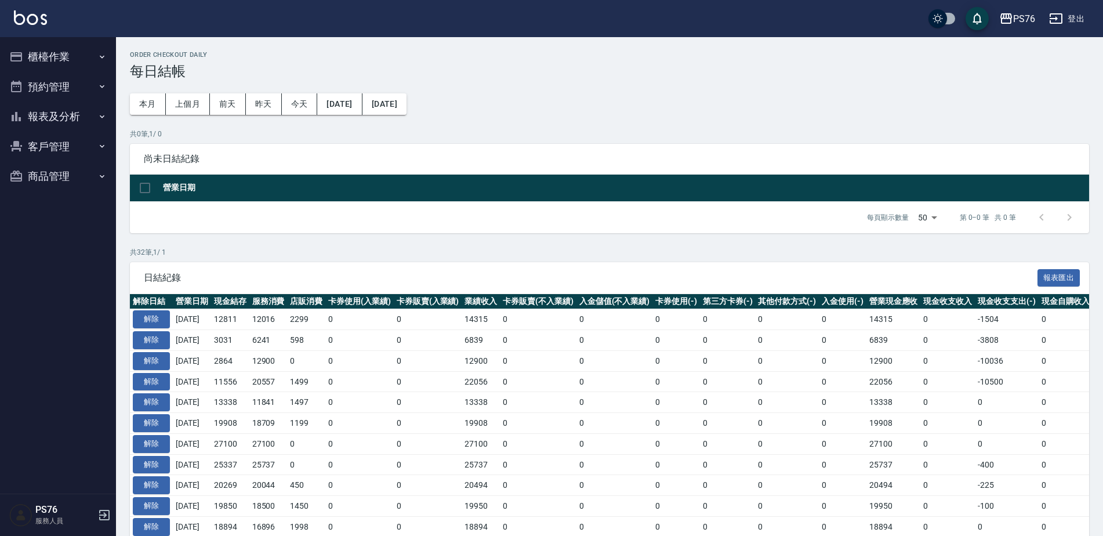
click at [72, 124] on button "報表及分析" at bounding box center [58, 116] width 107 height 30
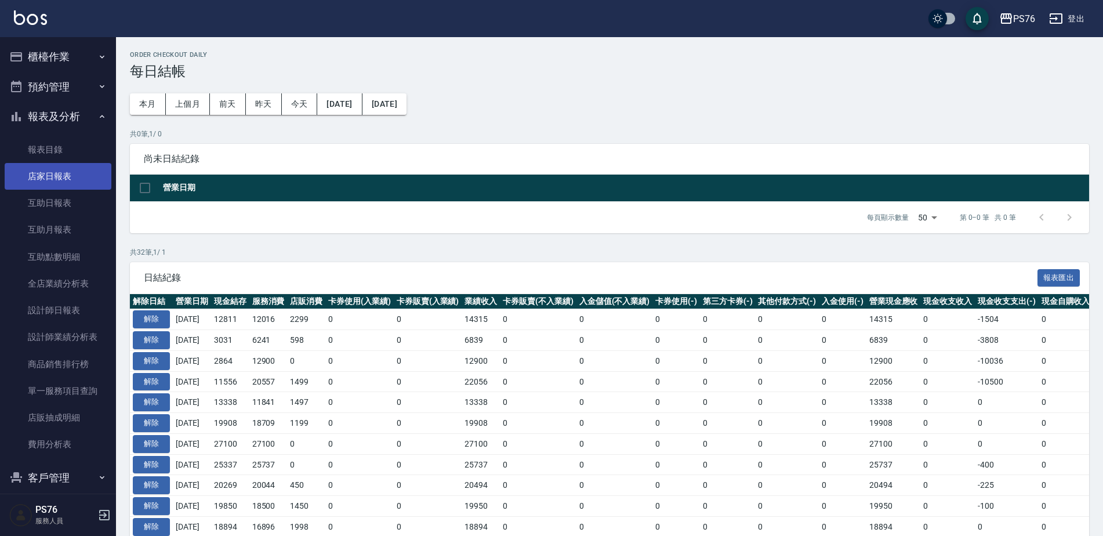
click at [65, 188] on link "店家日報表" at bounding box center [58, 176] width 107 height 27
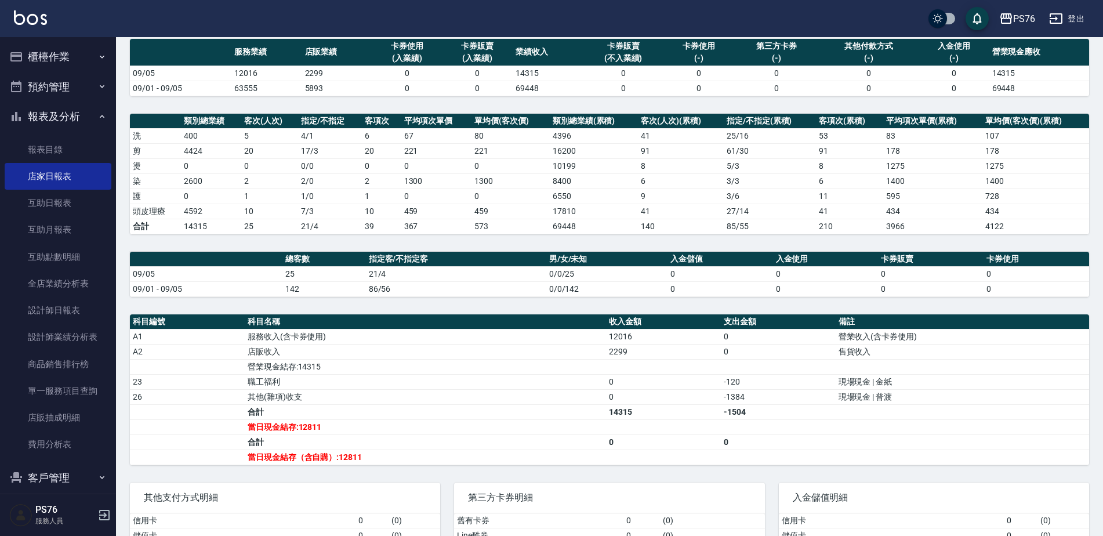
scroll to position [85, 0]
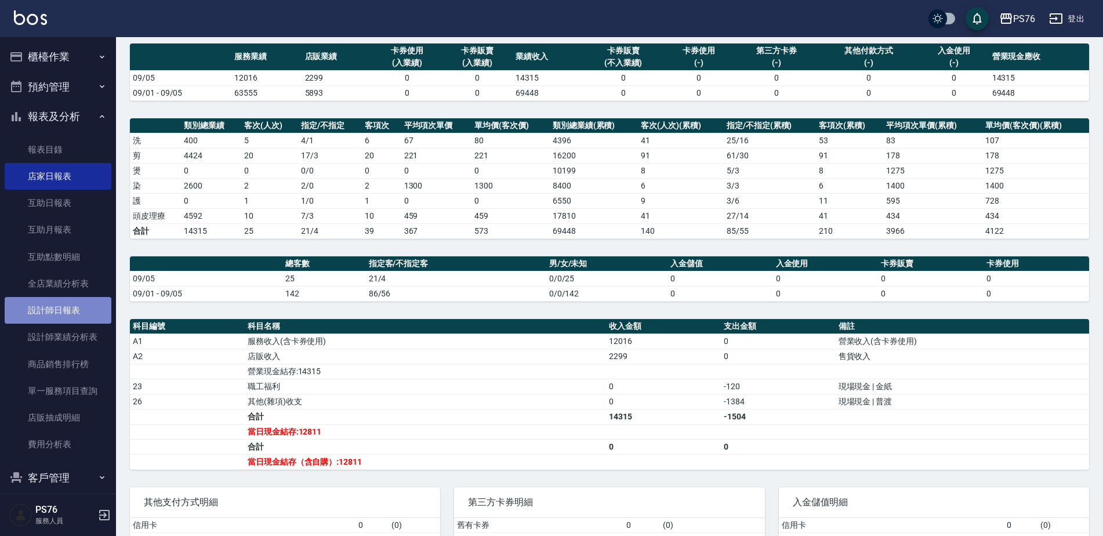
click at [84, 299] on link "設計師日報表" at bounding box center [58, 310] width 107 height 27
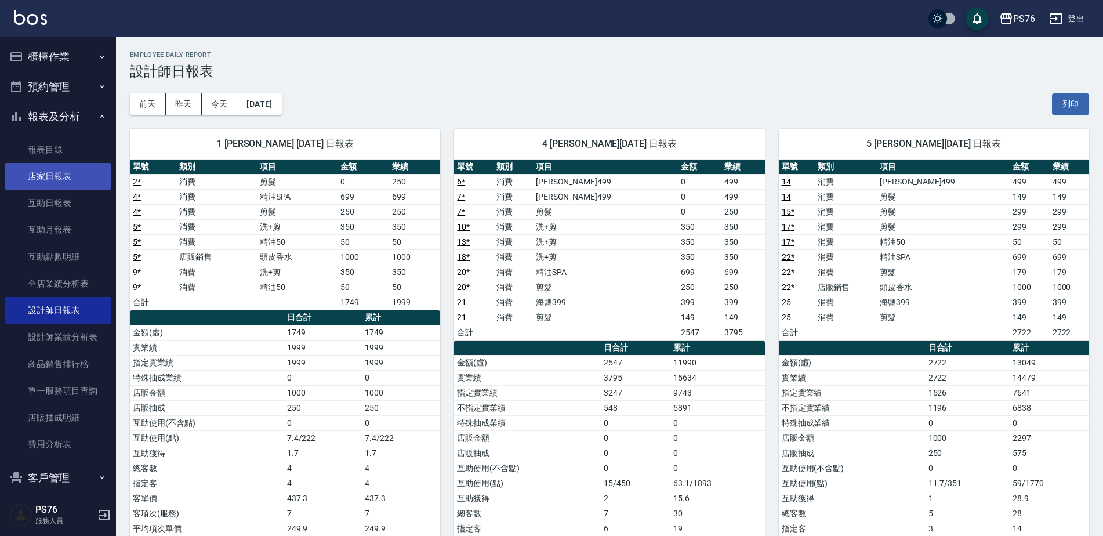
click at [61, 172] on link "店家日報表" at bounding box center [58, 176] width 107 height 27
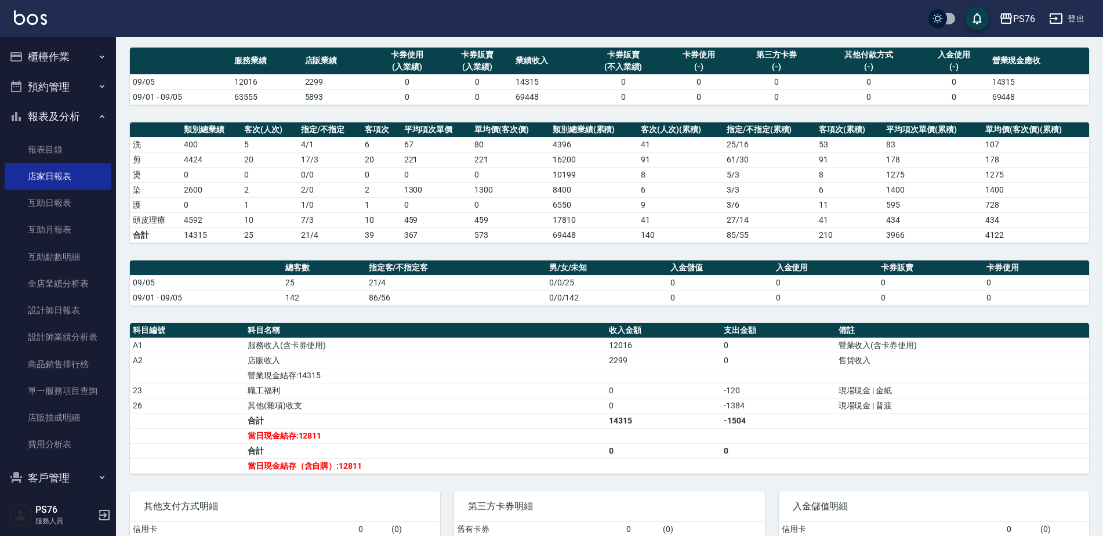
scroll to position [89, 0]
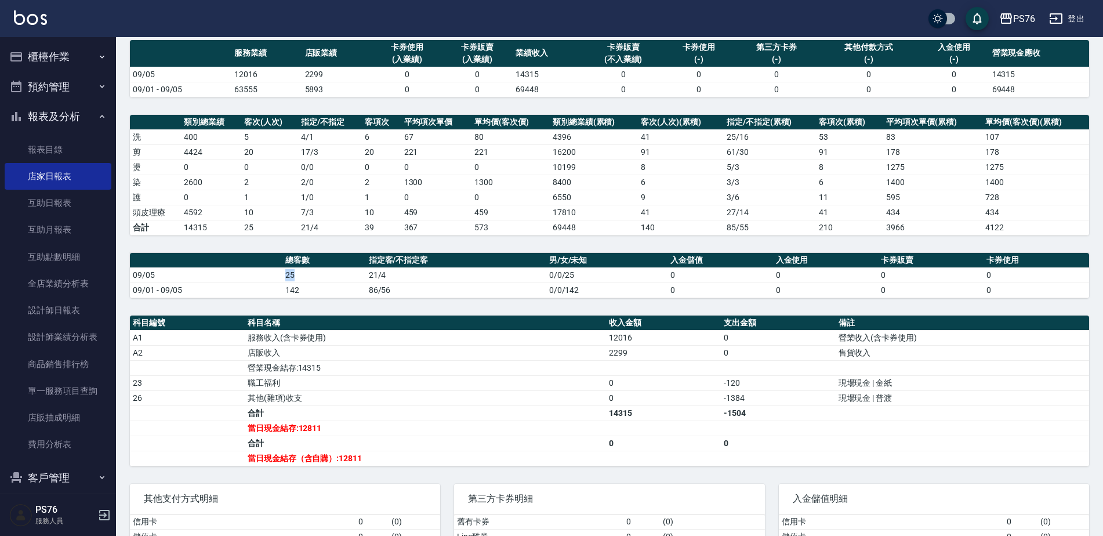
drag, startPoint x: 277, startPoint y: 277, endPoint x: 300, endPoint y: 276, distance: 22.6
click at [300, 276] on tr "09/05 25 21/4 0/0/25 0 0 0 0" at bounding box center [609, 274] width 959 height 15
drag, startPoint x: 300, startPoint y: 276, endPoint x: 290, endPoint y: 328, distance: 52.6
click at [290, 328] on th "科目名稱" at bounding box center [425, 323] width 361 height 15
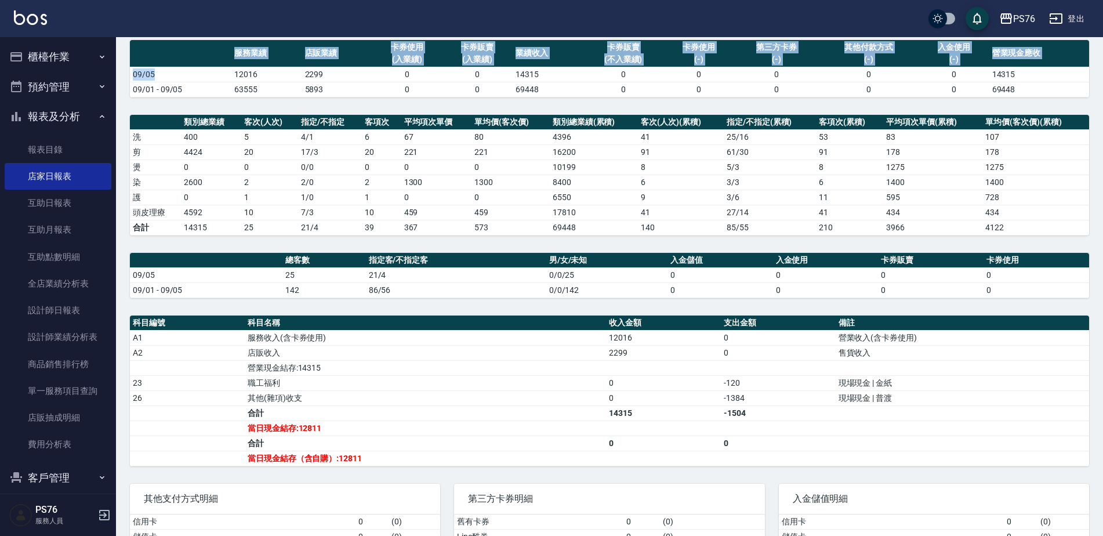
click at [227, 67] on table "服務業績 店販業績 卡券使用 (入業績) 卡券販賣 (入業績) 業績收入 卡券販賣 (不入業績) 卡券使用 (-) 第三方卡券 (-) 其他付款方式 (-) …" at bounding box center [609, 68] width 959 height 57
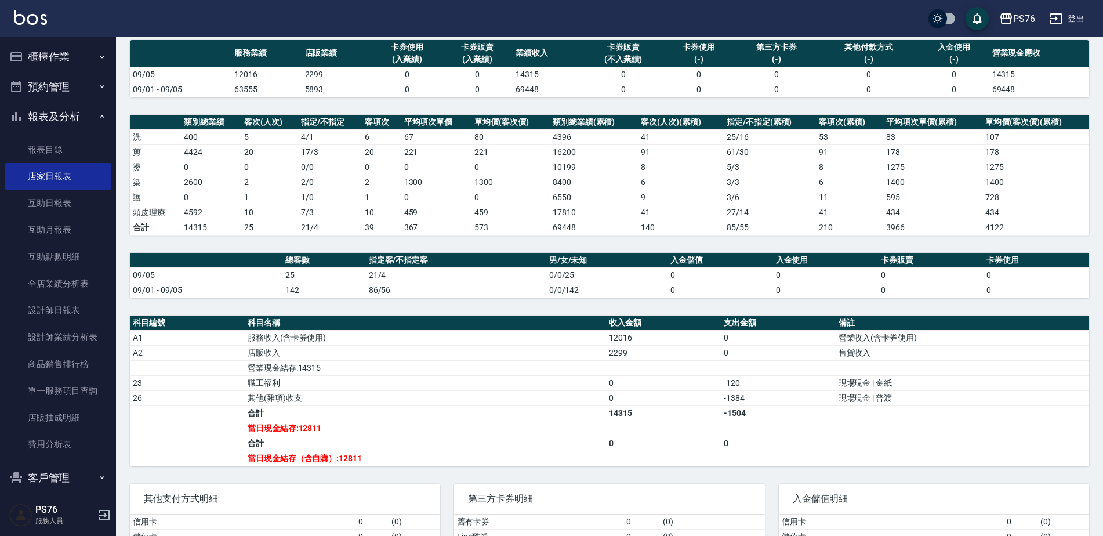
drag, startPoint x: 227, startPoint y: 67, endPoint x: 229, endPoint y: 95, distance: 27.9
click at [229, 95] on td "09/01 - 09/05" at bounding box center [180, 89] width 101 height 15
drag, startPoint x: 228, startPoint y: 73, endPoint x: 264, endPoint y: 77, distance: 36.2
click at [264, 77] on tr "09/05 12016 2299 0 0 14315 0 0 0 0 0 14315" at bounding box center [609, 74] width 959 height 15
drag, startPoint x: 264, startPoint y: 77, endPoint x: 281, endPoint y: 129, distance: 54.5
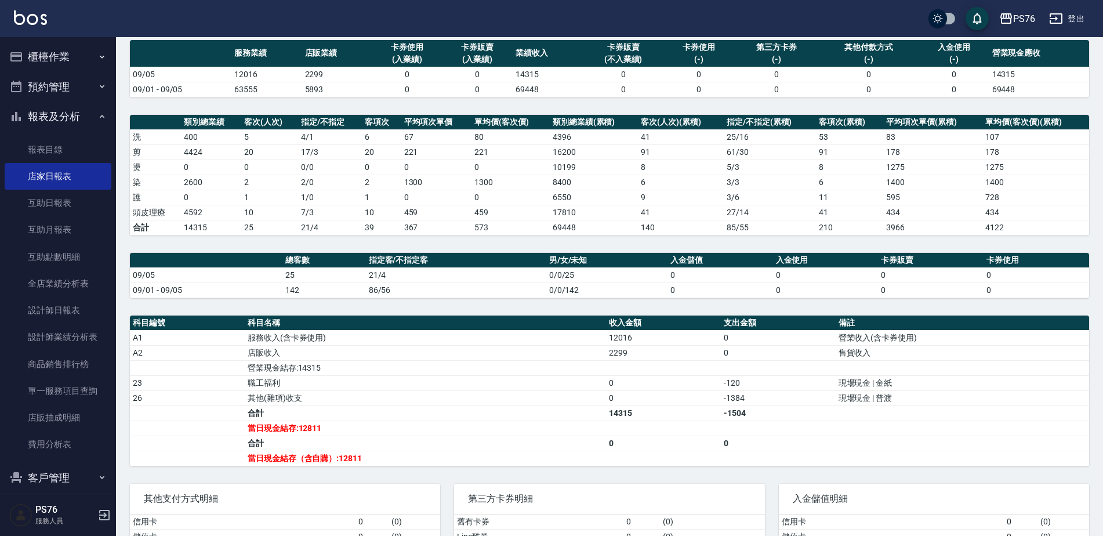
click at [281, 130] on td "5" at bounding box center [269, 136] width 57 height 15
drag, startPoint x: 299, startPoint y: 72, endPoint x: 331, endPoint y: 75, distance: 32.6
click at [331, 75] on tr "09/05 12016 2299 0 0 14315 0 0 0 0 0 14315" at bounding box center [609, 74] width 959 height 15
click at [254, 215] on tr "頭皮理療 4592 10 7 / 3 10 459 459 17810 41 27 / 14 41 434 434" at bounding box center [609, 212] width 959 height 15
drag, startPoint x: 254, startPoint y: 215, endPoint x: 288, endPoint y: 269, distance: 63.6
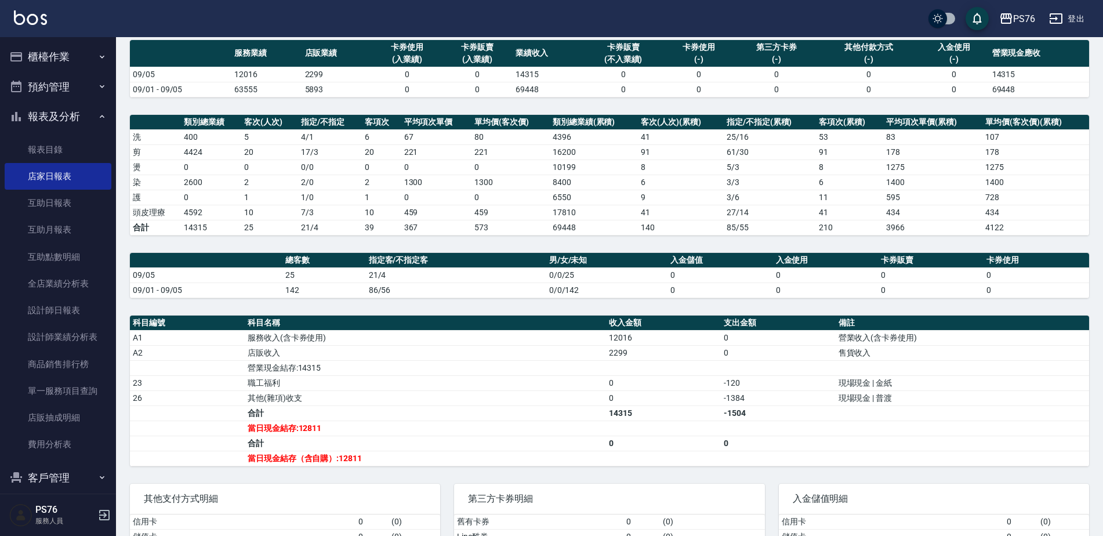
click at [288, 269] on td "25" at bounding box center [323, 274] width 83 height 15
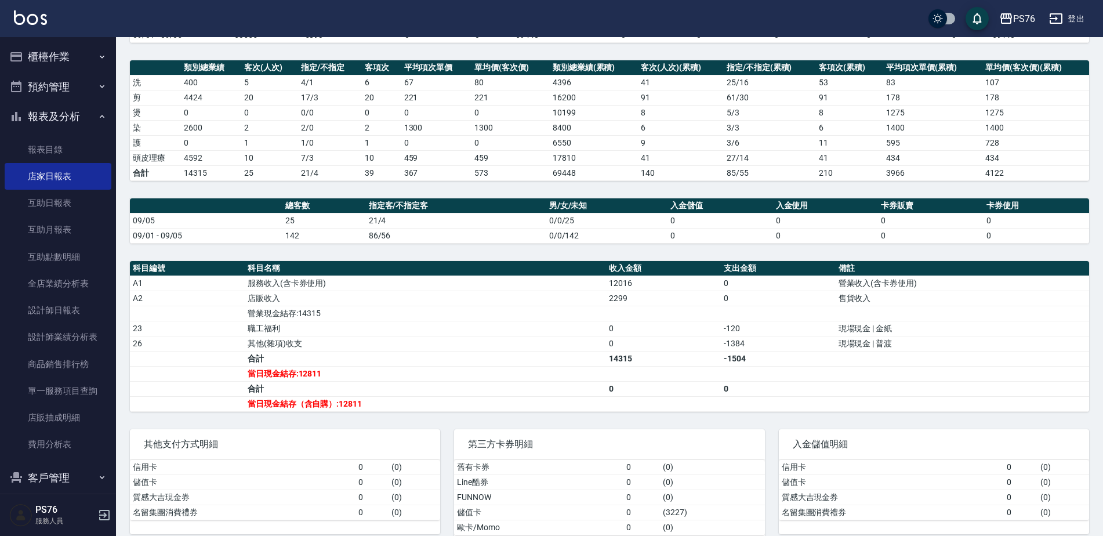
scroll to position [171, 0]
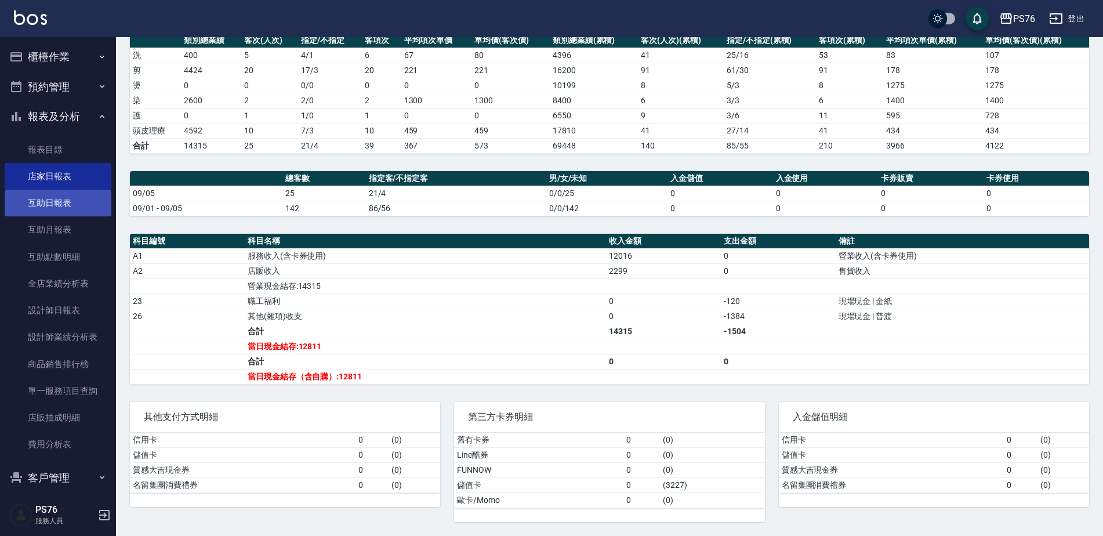
click at [63, 212] on link "互助日報表" at bounding box center [58, 203] width 107 height 27
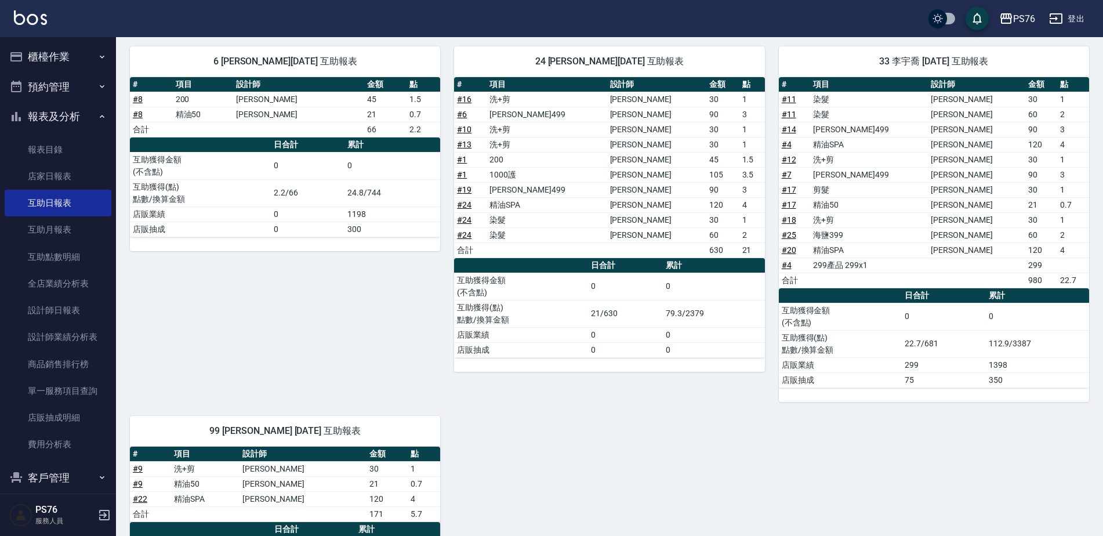
scroll to position [357, 0]
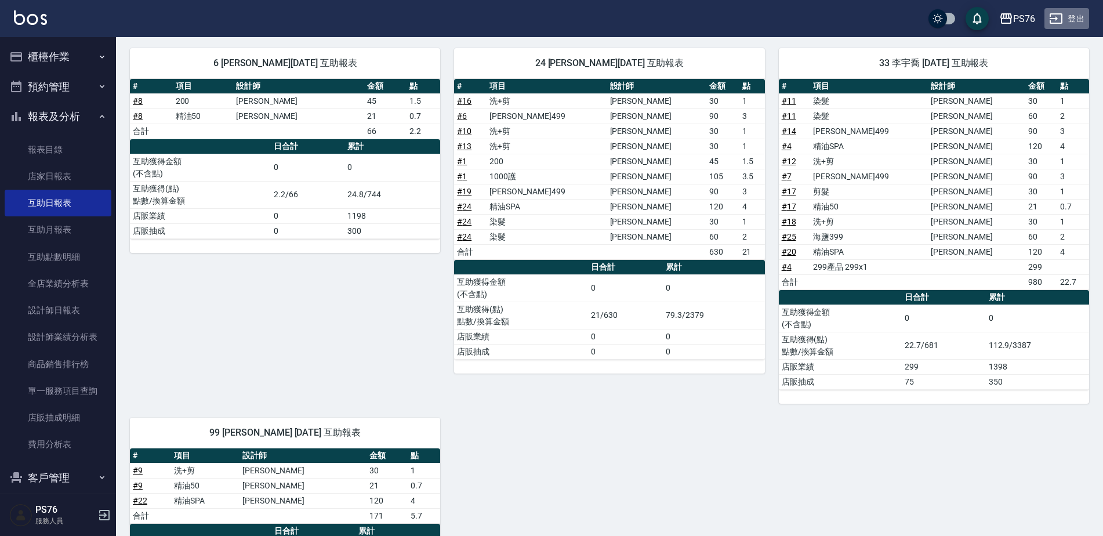
click at [1067, 23] on button "登出" at bounding box center [1067, 18] width 45 height 21
